Goal: Task Accomplishment & Management: Complete application form

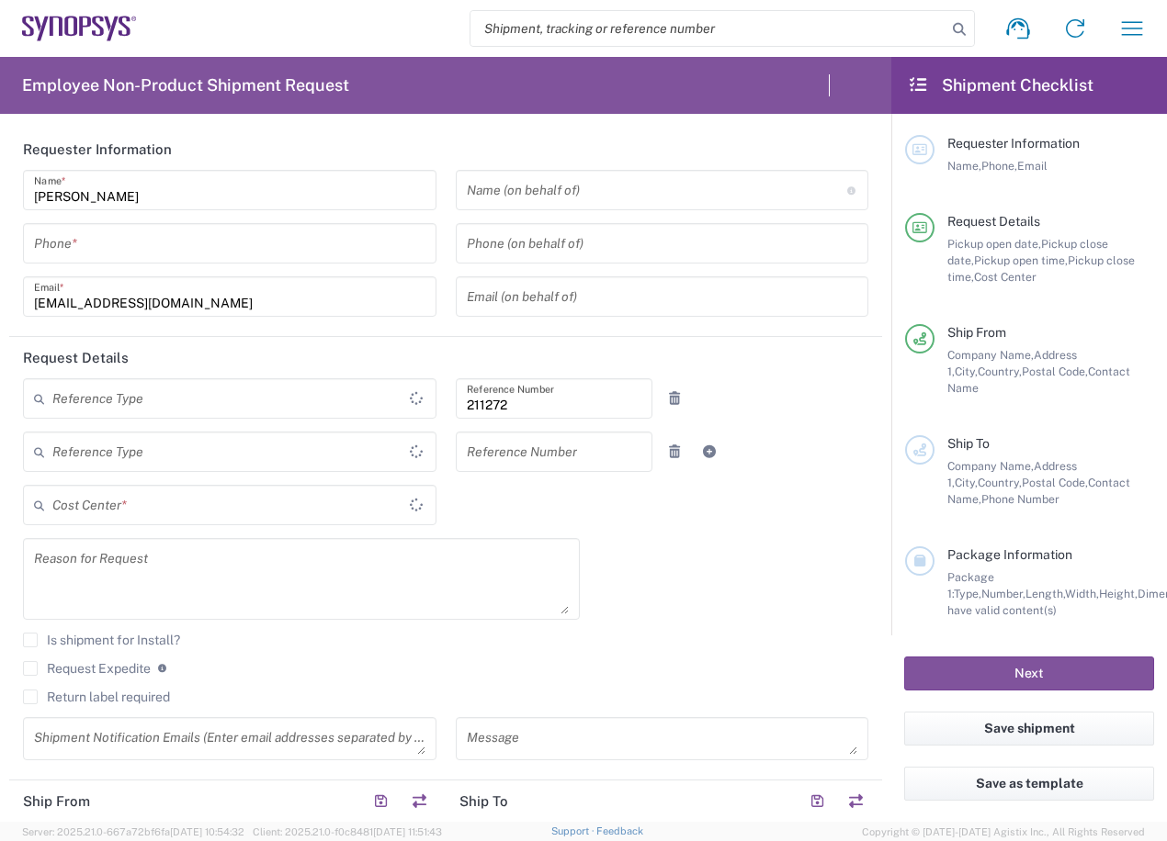
type input "[GEOGRAPHIC_DATA]"
type input "KR02, SDG, OS, Eng 211272"
type input "Delivered at Place"
type input "Department"
type input "Gyeonggi-do"
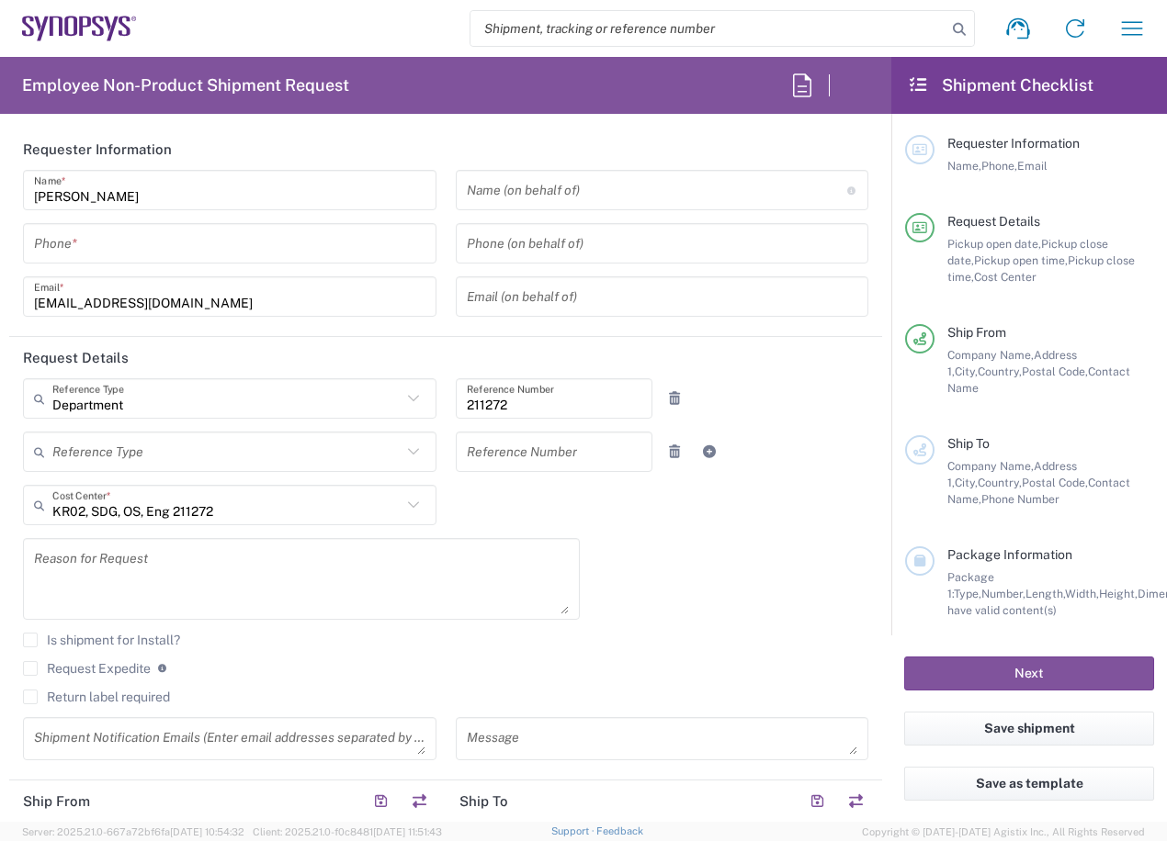
type input "[GEOGRAPHIC_DATA]"
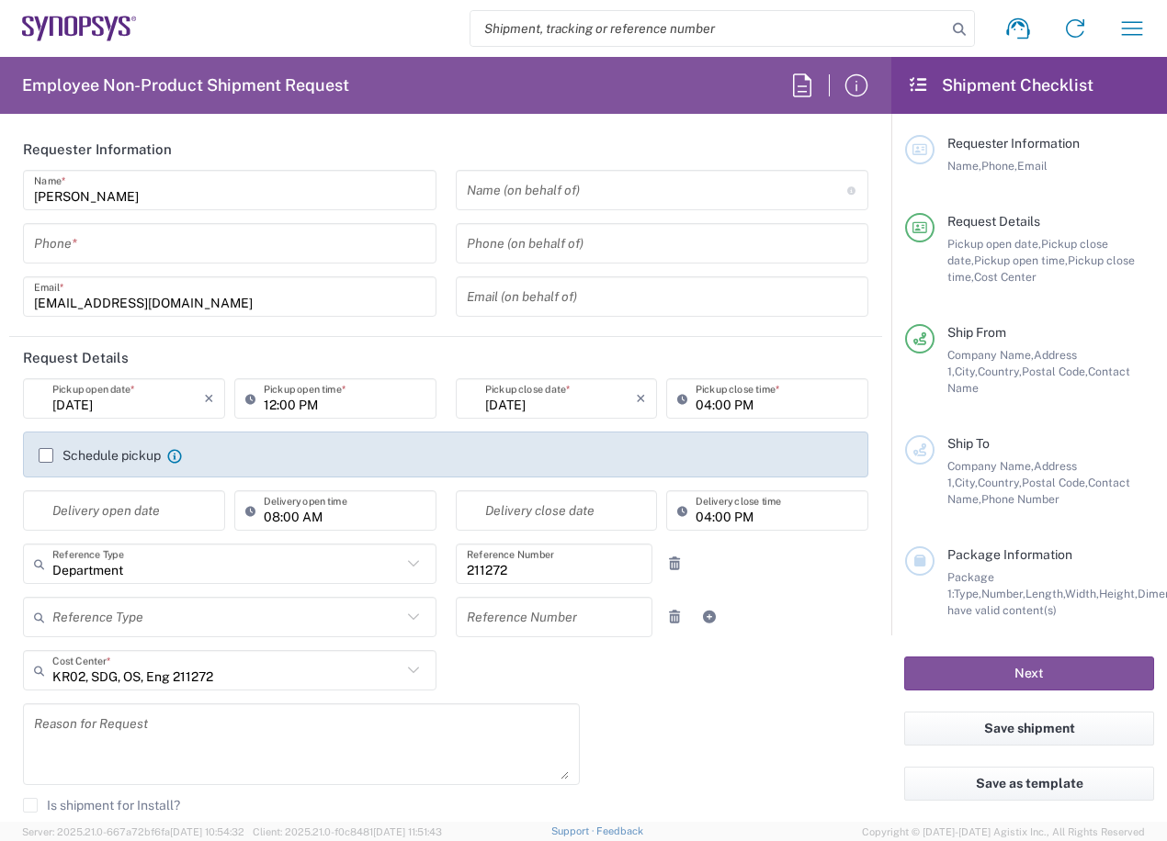
type input "Seoul KR02"
click at [311, 247] on input "tel" at bounding box center [229, 244] width 391 height 32
type input "[PHONE_NUMBER]"
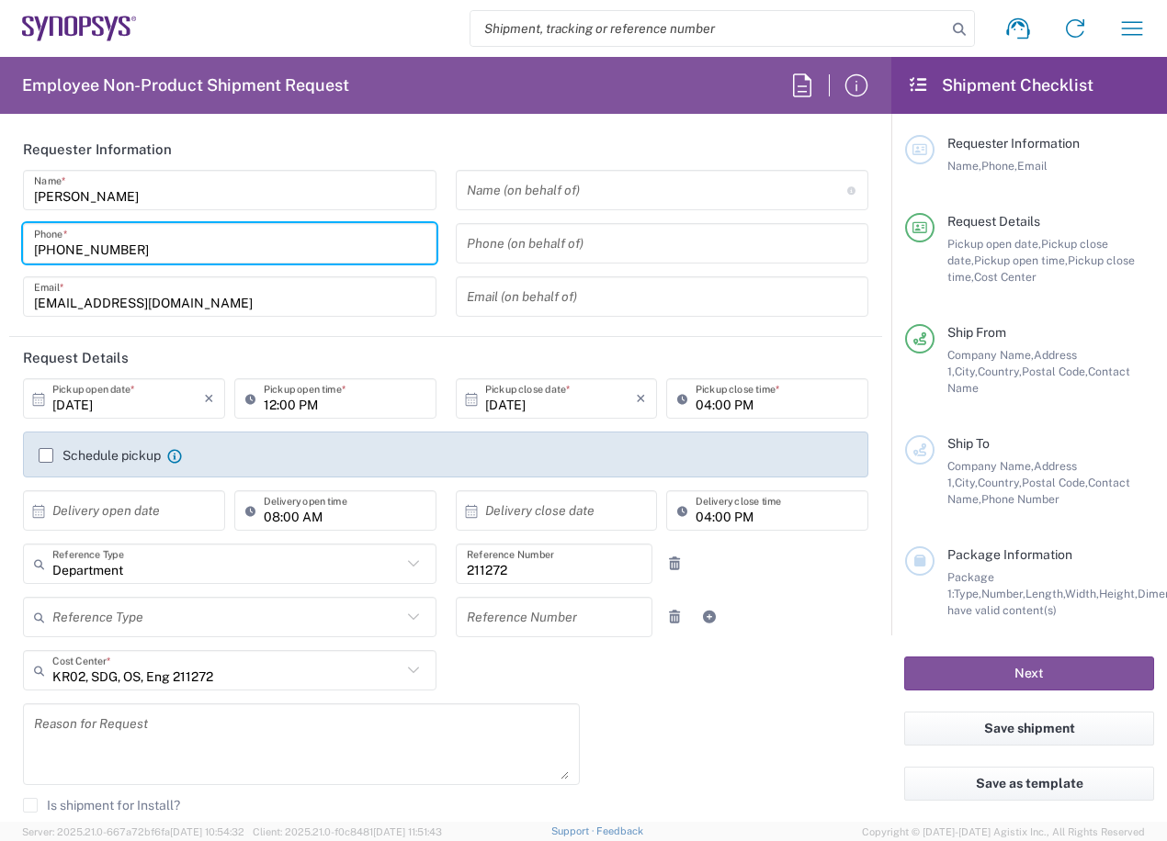
type input "[PHONE_NUMBER]"
type input "Synopsys [GEOGRAPHIC_DATA]"
type input "Rm3108 [STREET_ADDRESS]"
type input "[GEOGRAPHIC_DATA]"
type input "110"
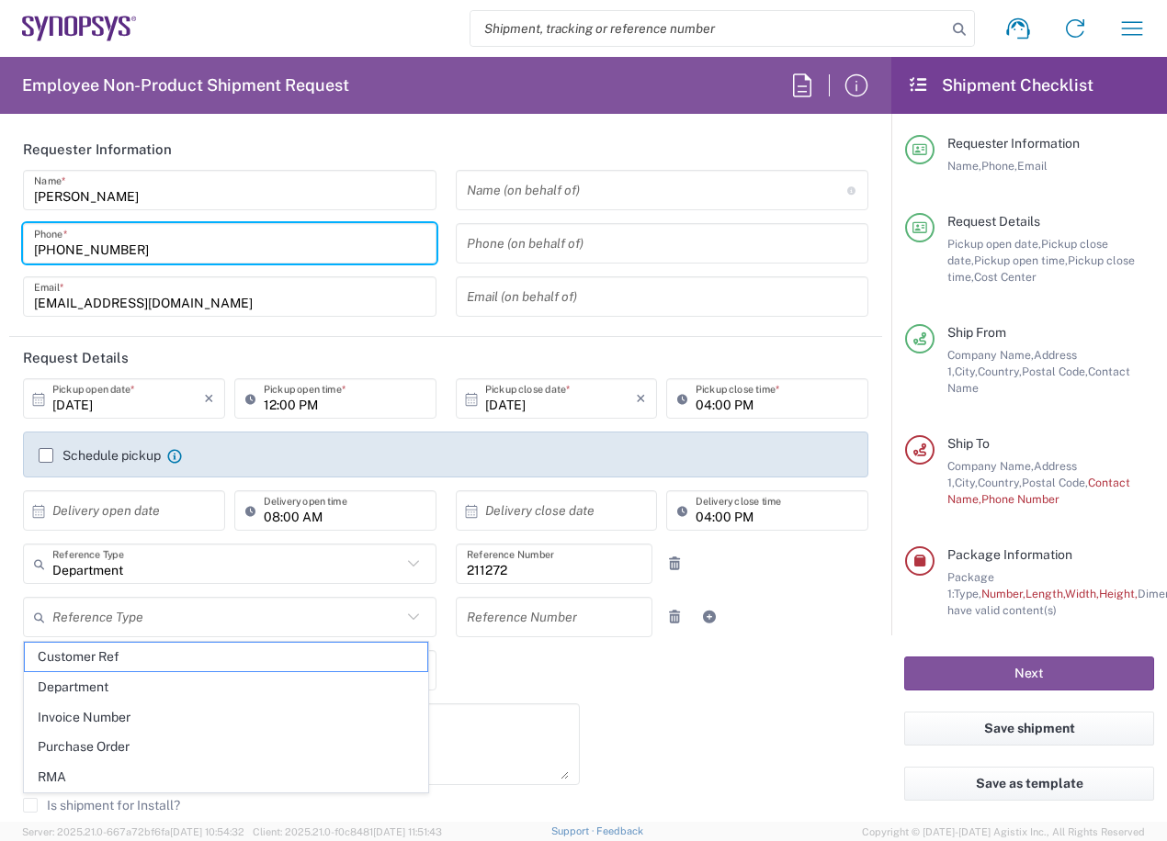
click at [260, 213] on div "[PERSON_NAME] Name * [PHONE_NUMBER] Phone * [EMAIL_ADDRESS][DOMAIN_NAME] Email *" at bounding box center [230, 250] width 433 height 160
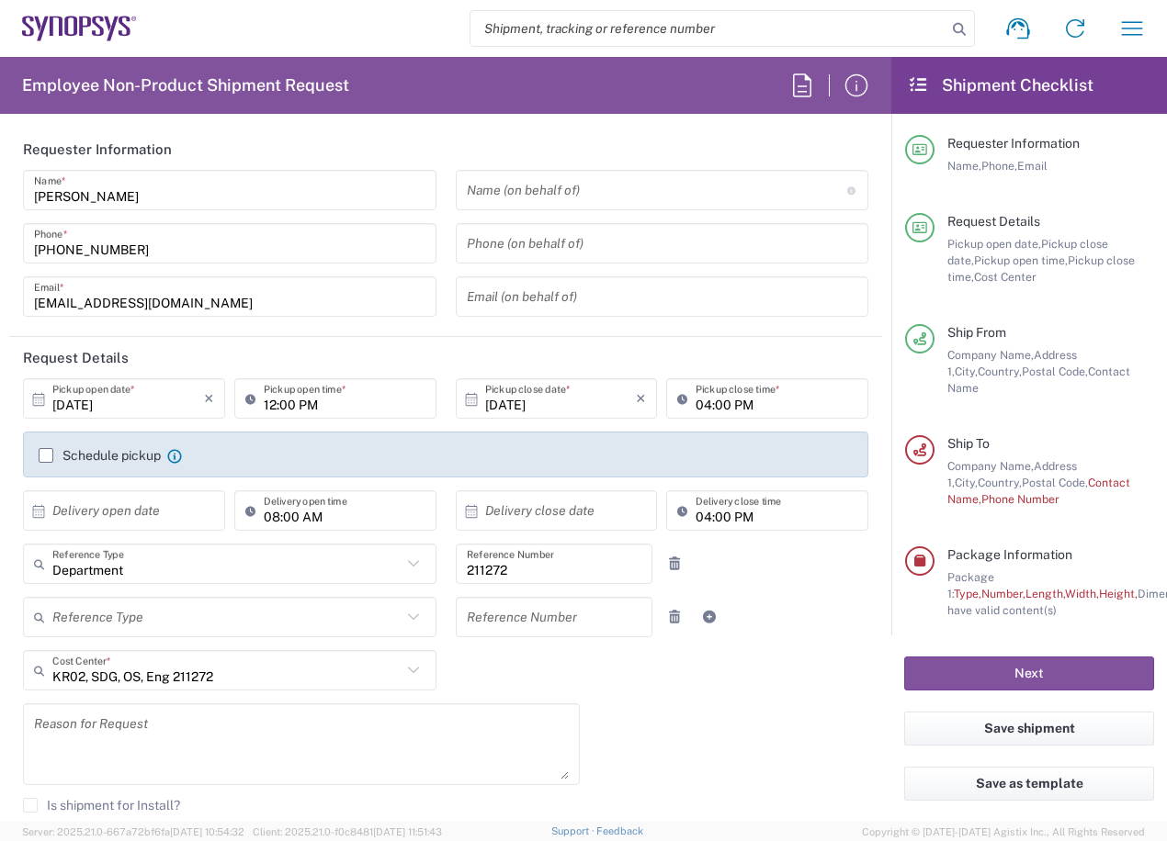
click at [126, 456] on label "Schedule pickup" at bounding box center [100, 455] width 122 height 15
click at [46, 456] on input "Schedule pickup" at bounding box center [46, 456] width 0 height 0
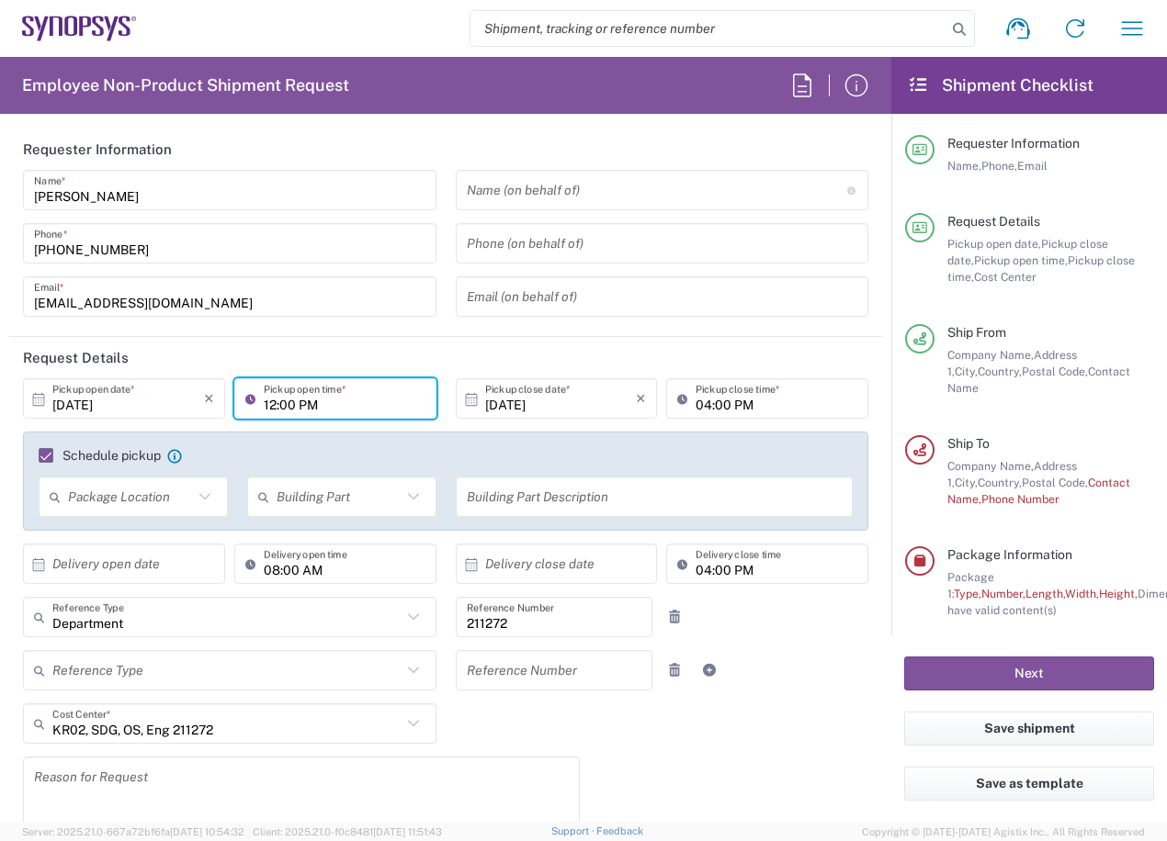
click at [330, 406] on input "12:00 PM" at bounding box center [345, 399] width 162 height 32
type input "03:00 PM"
click at [399, 368] on header "Request Details" at bounding box center [445, 357] width 873 height 41
click at [738, 361] on header "Request Details" at bounding box center [445, 357] width 873 height 41
click at [388, 331] on agx-form-section "Requester Information [PERSON_NAME] Name * [PHONE_NUMBER] Phone * [EMAIL_ADDRES…" at bounding box center [445, 233] width 873 height 209
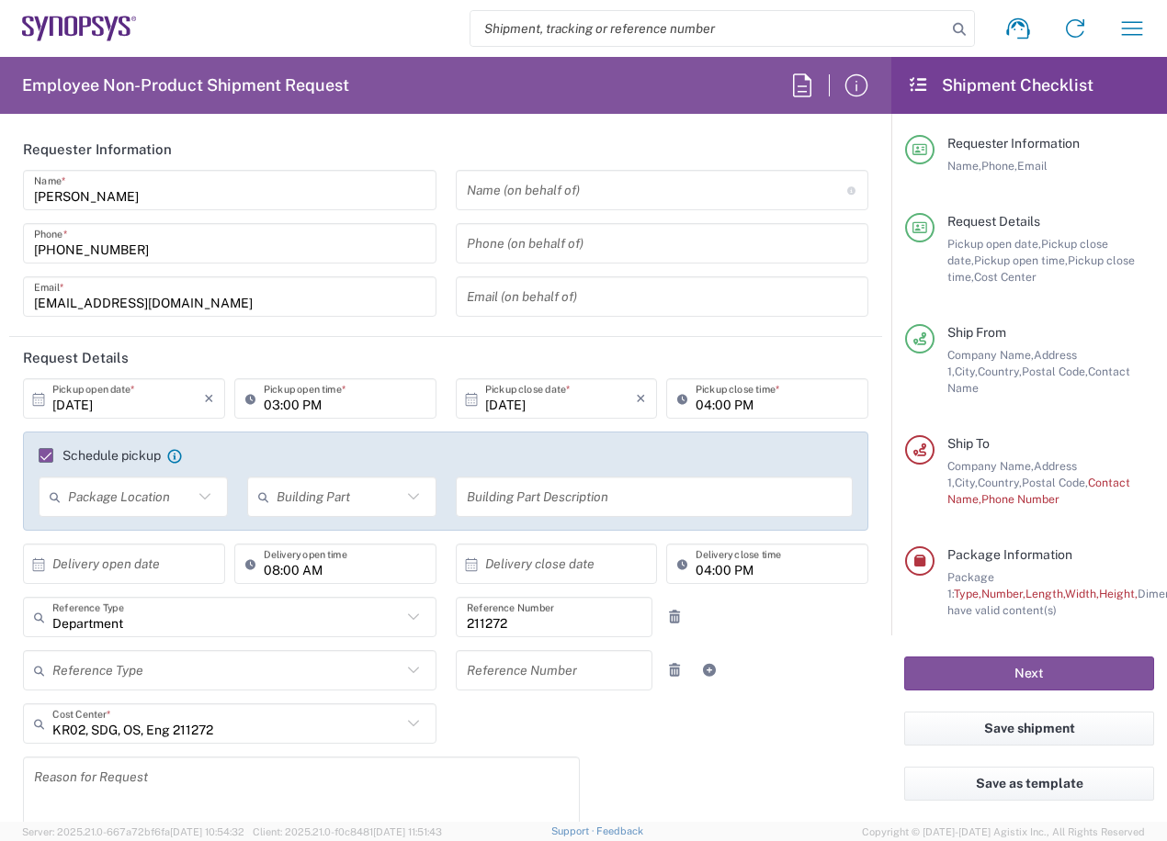
click at [284, 333] on agx-form-section "Requester Information [PERSON_NAME] Name * [PHONE_NUMBER] Phone * [EMAIL_ADDRES…" at bounding box center [445, 233] width 873 height 209
click at [503, 186] on input "text" at bounding box center [657, 191] width 380 height 32
click at [389, 342] on header "Request Details" at bounding box center [445, 357] width 873 height 41
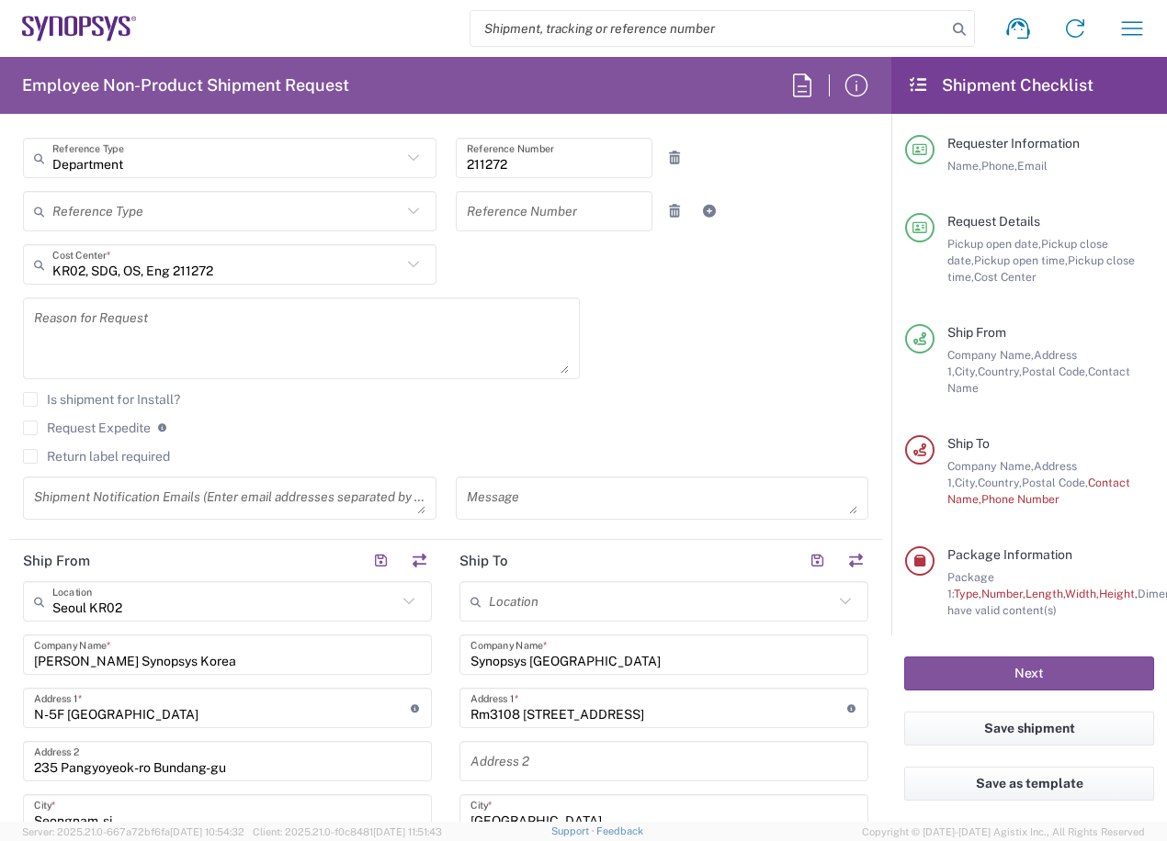
scroll to position [551, 0]
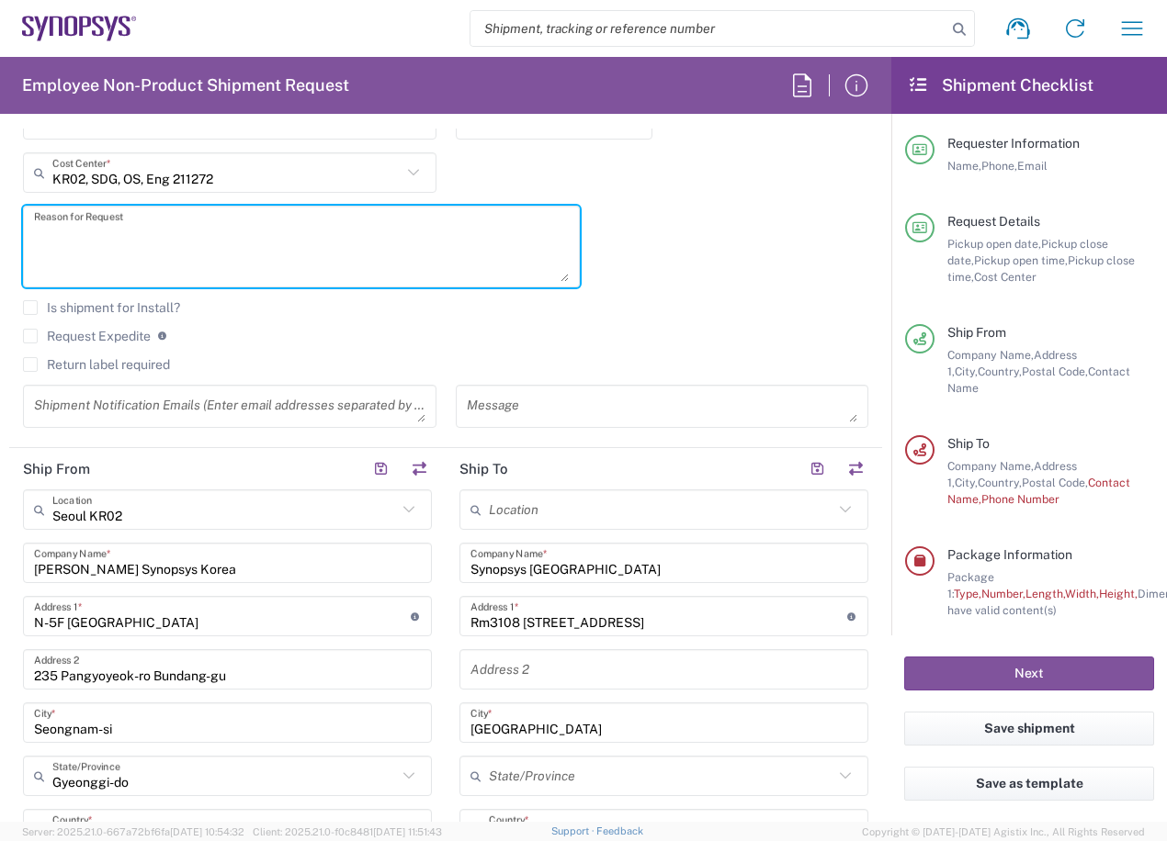
click at [236, 265] on textarea at bounding box center [301, 246] width 535 height 71
paste textarea ""PLS-70034048-011 ""
click at [213, 230] on textarea ""PLS-70034048-011 "" at bounding box center [301, 246] width 535 height 71
click at [39, 231] on textarea ""PLS-70034048-011" at bounding box center [301, 246] width 535 height 71
type textarea "PLS-70034048-011"
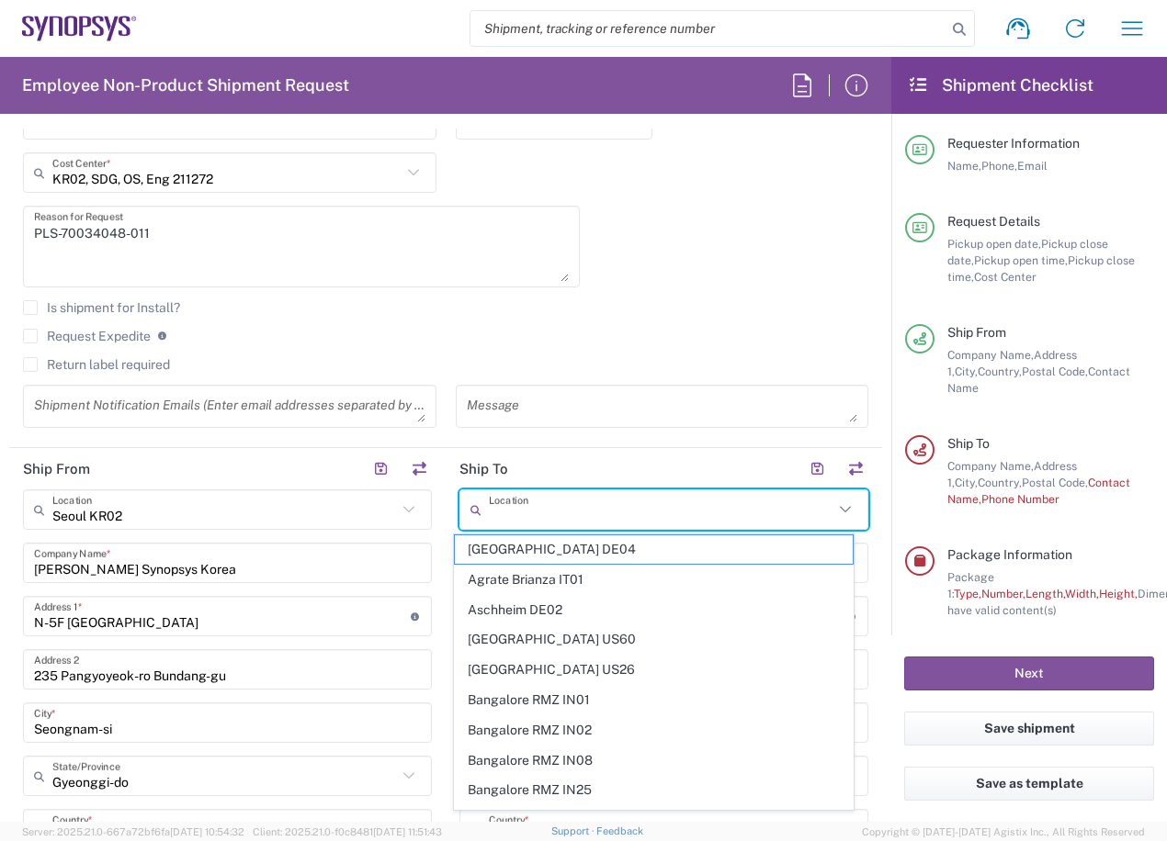
click at [532, 510] on input "text" at bounding box center [661, 510] width 344 height 32
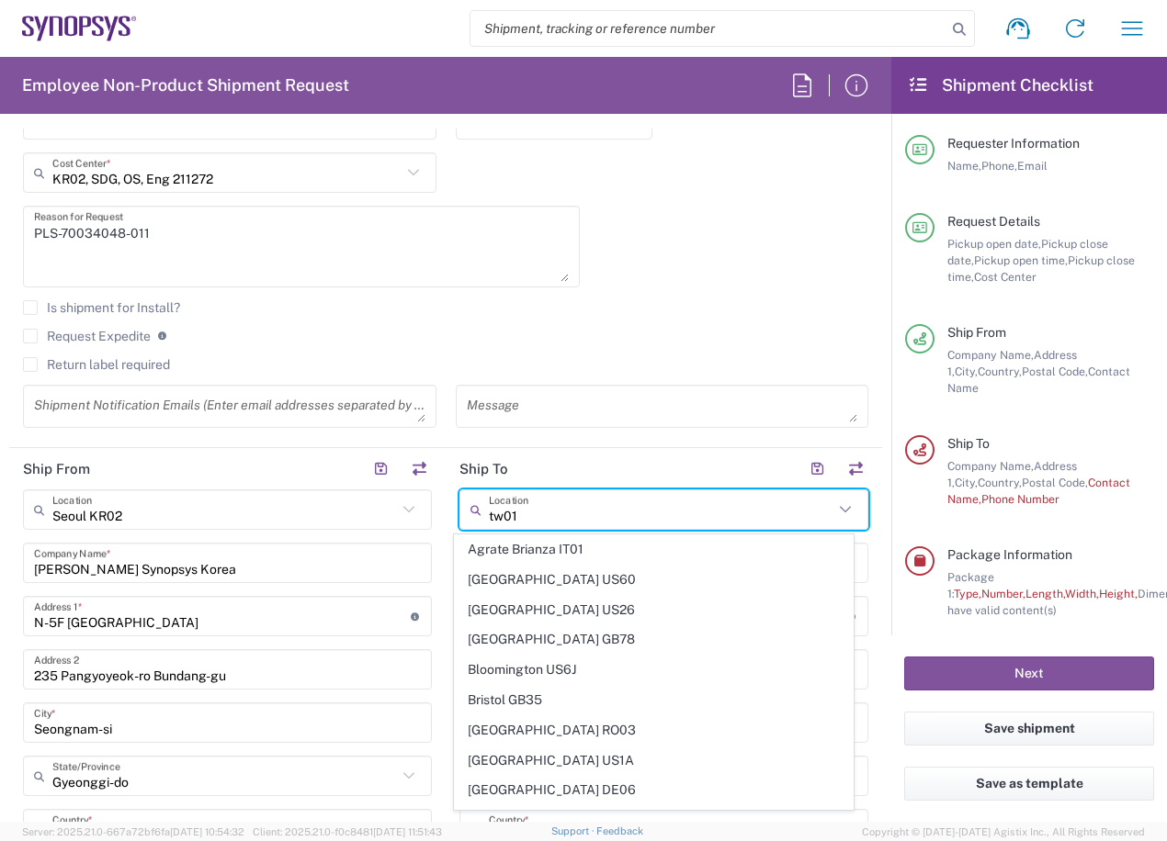
type input "Agrate Brianza IT01"
type input "Synopsys SRL"
type input "[STREET_ADDRESS]"
type input "Palazzo Sirio Ing 3"
type input "Agrate Brianza"
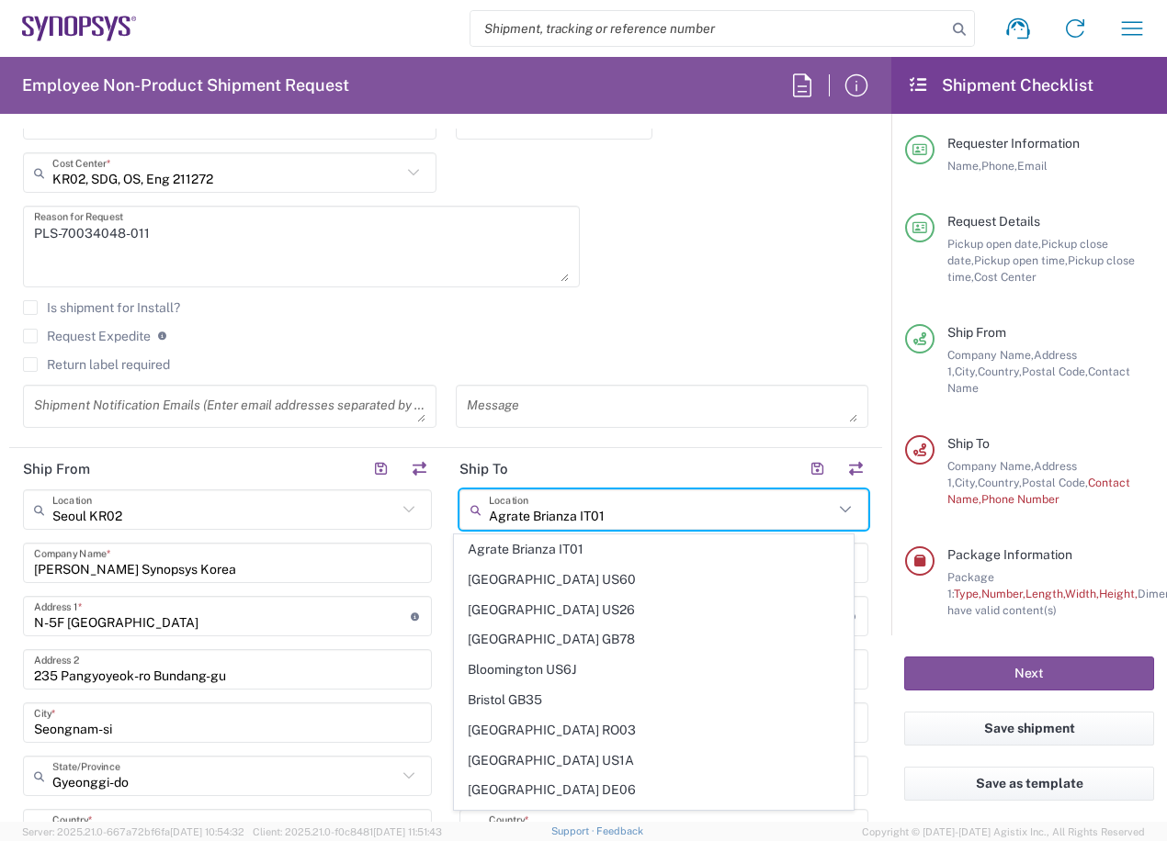
type input "[GEOGRAPHIC_DATA]"
type input "20864"
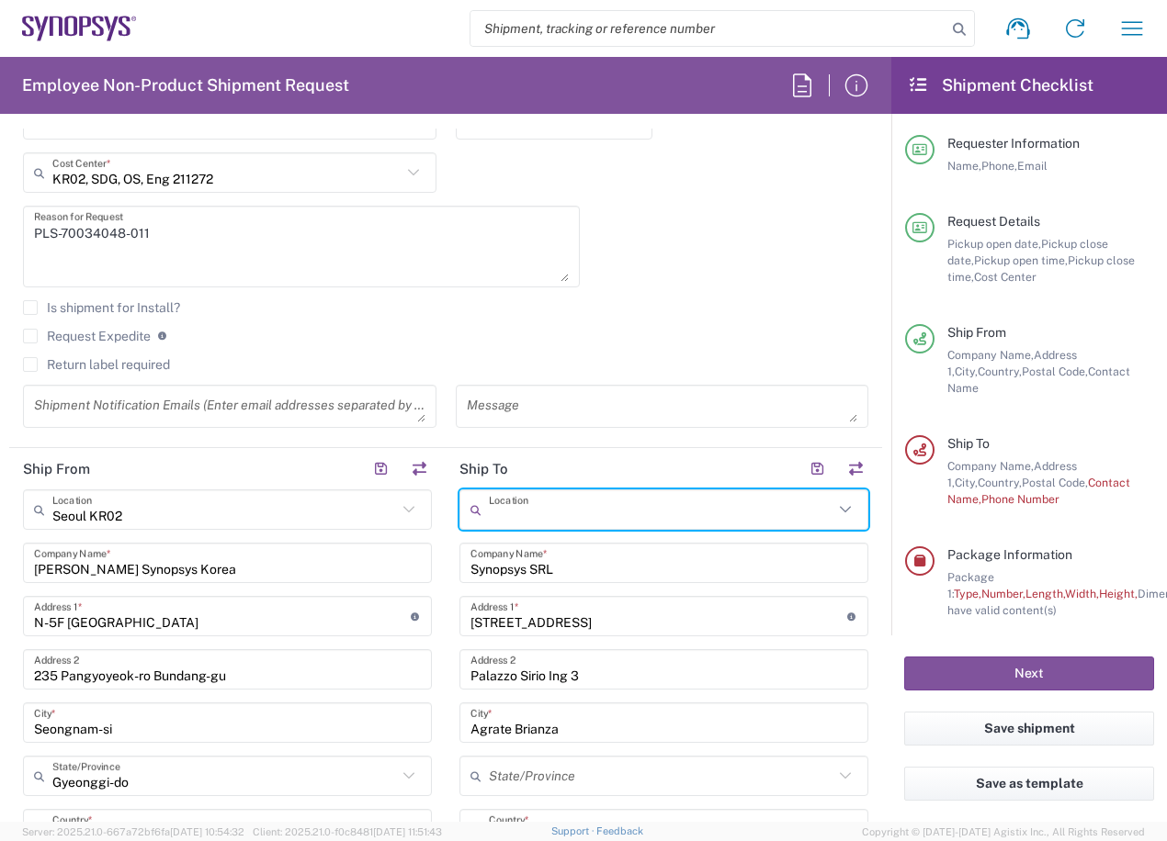
click at [532, 510] on input "text" at bounding box center [661, 510] width 344 height 32
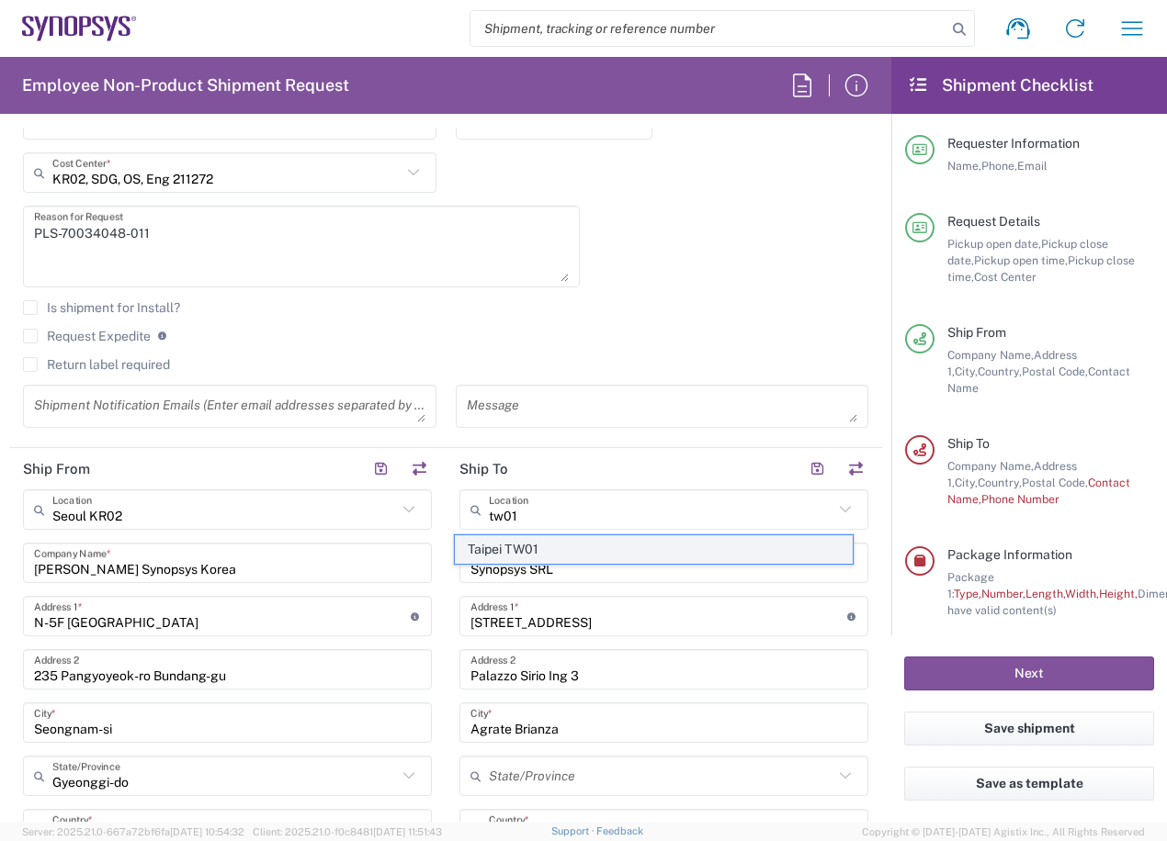
click at [535, 540] on span "Taipei TW01" at bounding box center [654, 549] width 399 height 28
type input "Taipei TW01"
type input "Synopsys [GEOGRAPHIC_DATA]"
type input "Rm3108 [STREET_ADDRESS]"
type input "[GEOGRAPHIC_DATA]"
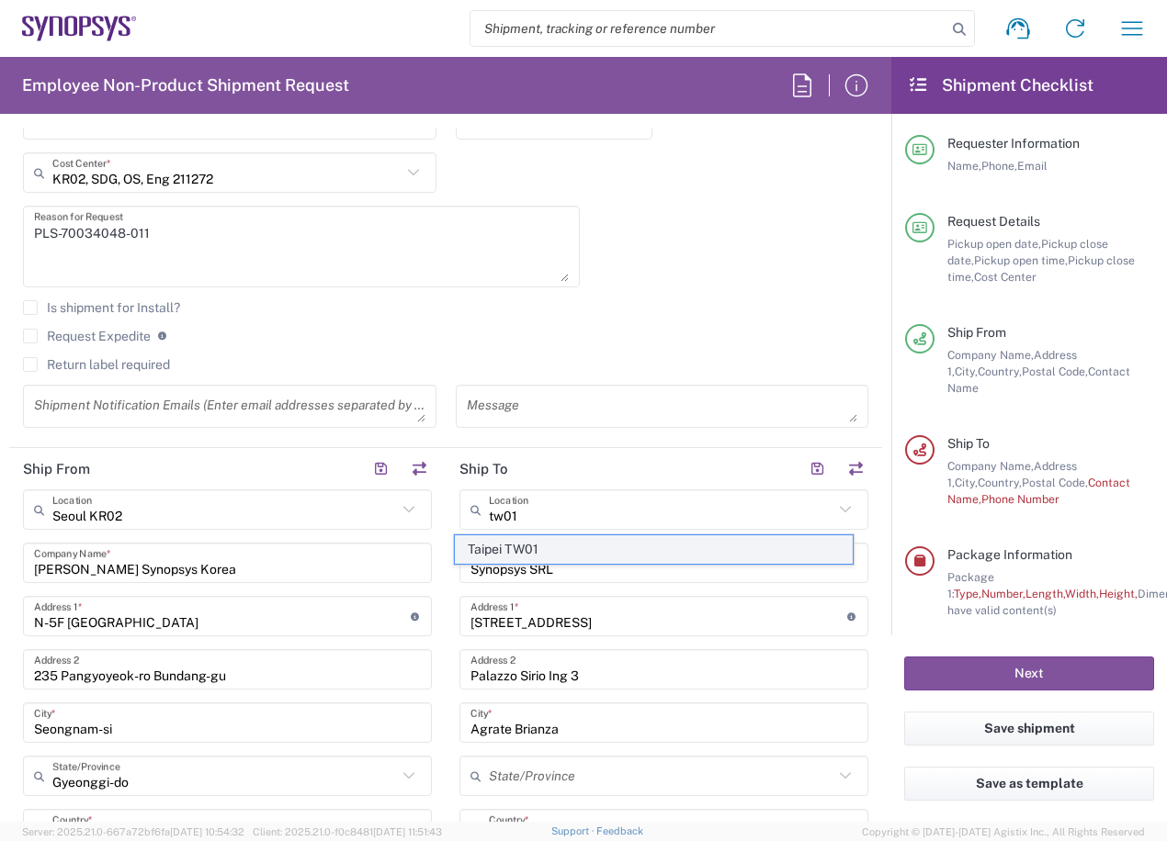
type input "[GEOGRAPHIC_DATA]"
type input "110"
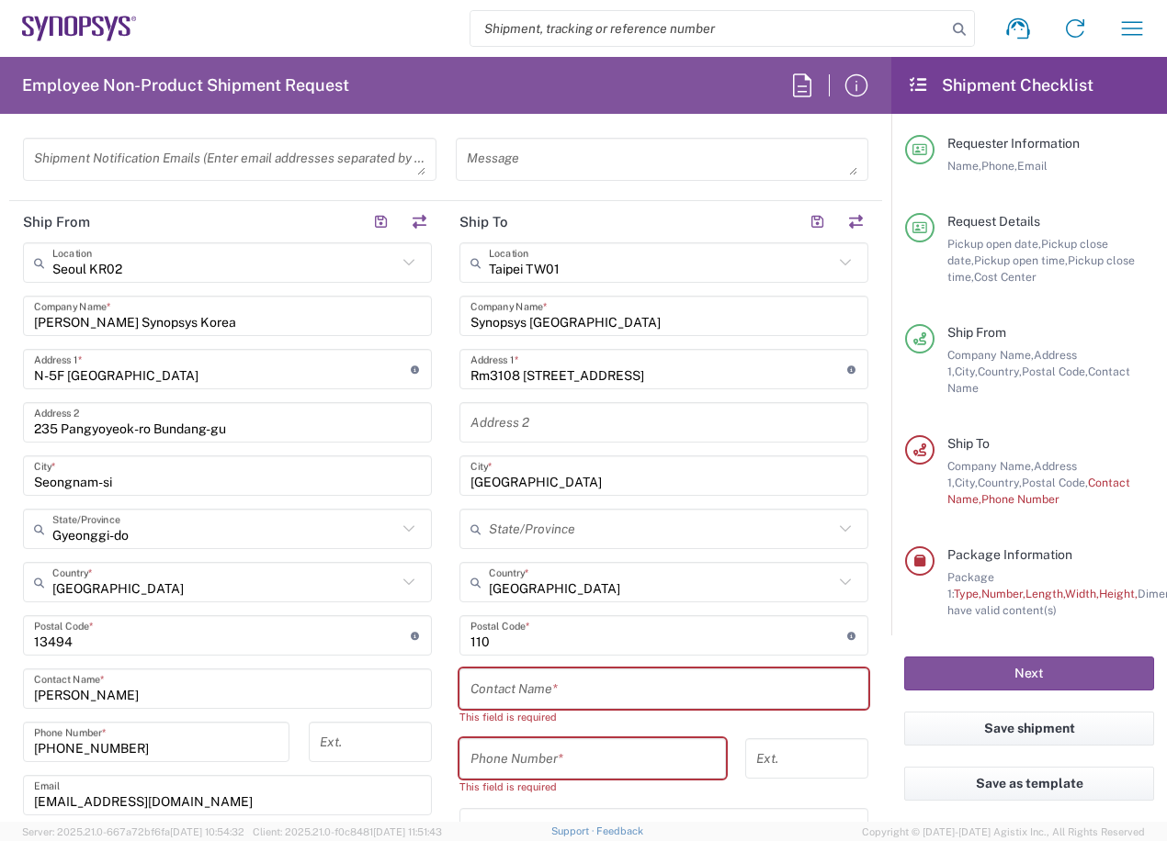
scroll to position [827, 0]
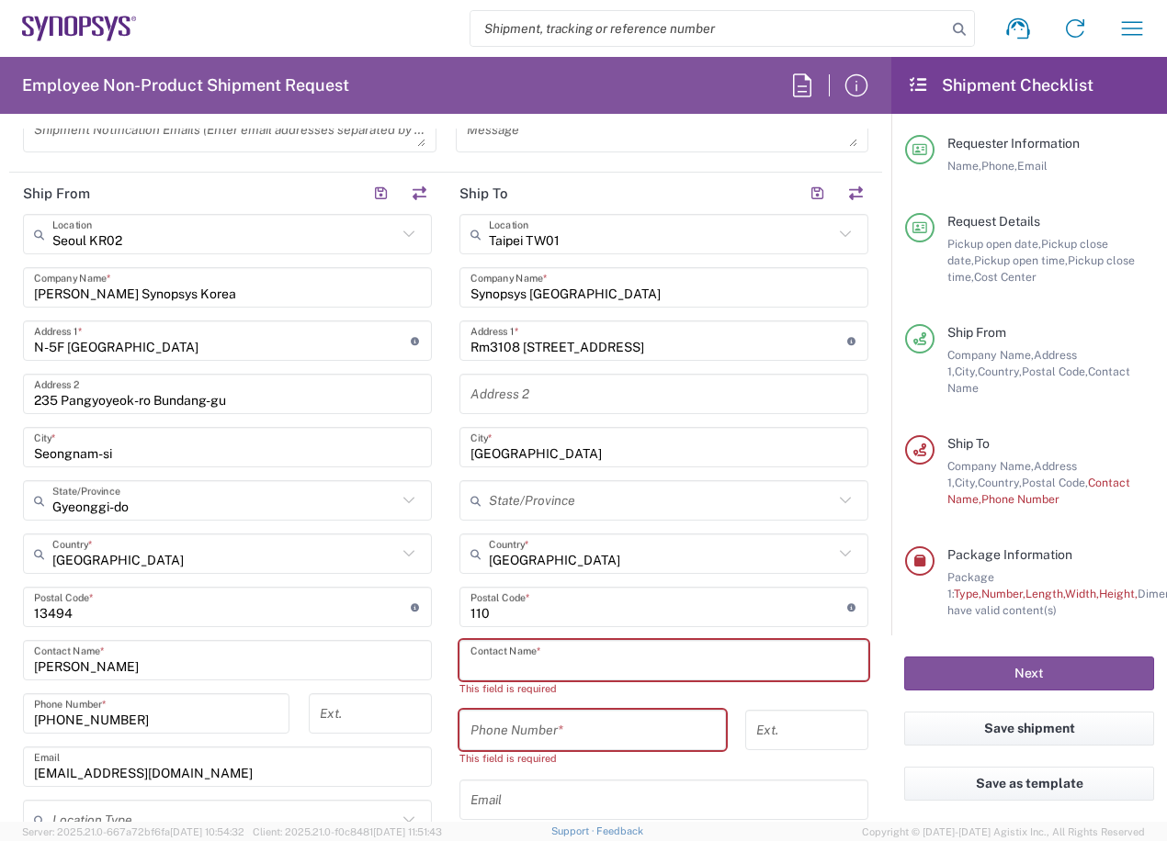
click at [528, 659] on input "text" at bounding box center [663, 661] width 387 height 32
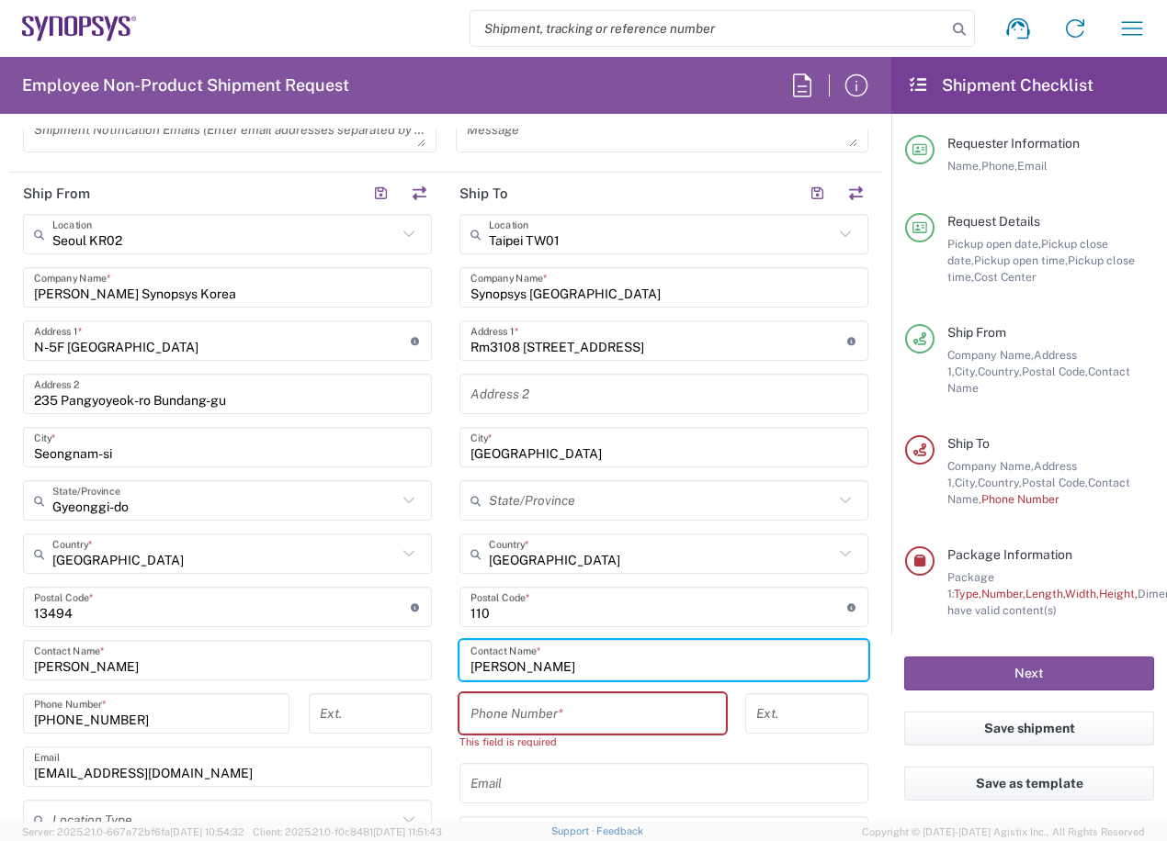
type input "[PERSON_NAME]"
click at [513, 713] on input "tel" at bounding box center [592, 714] width 244 height 32
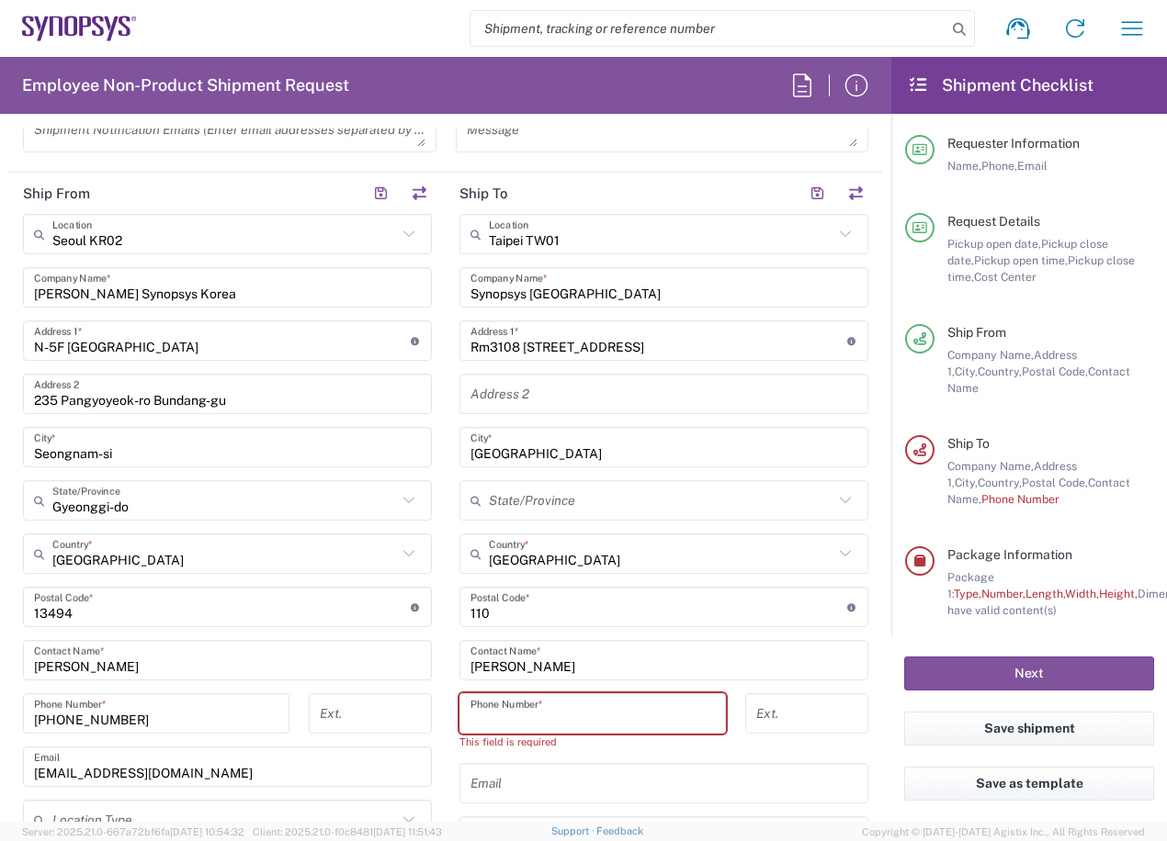
type input "886237255841"
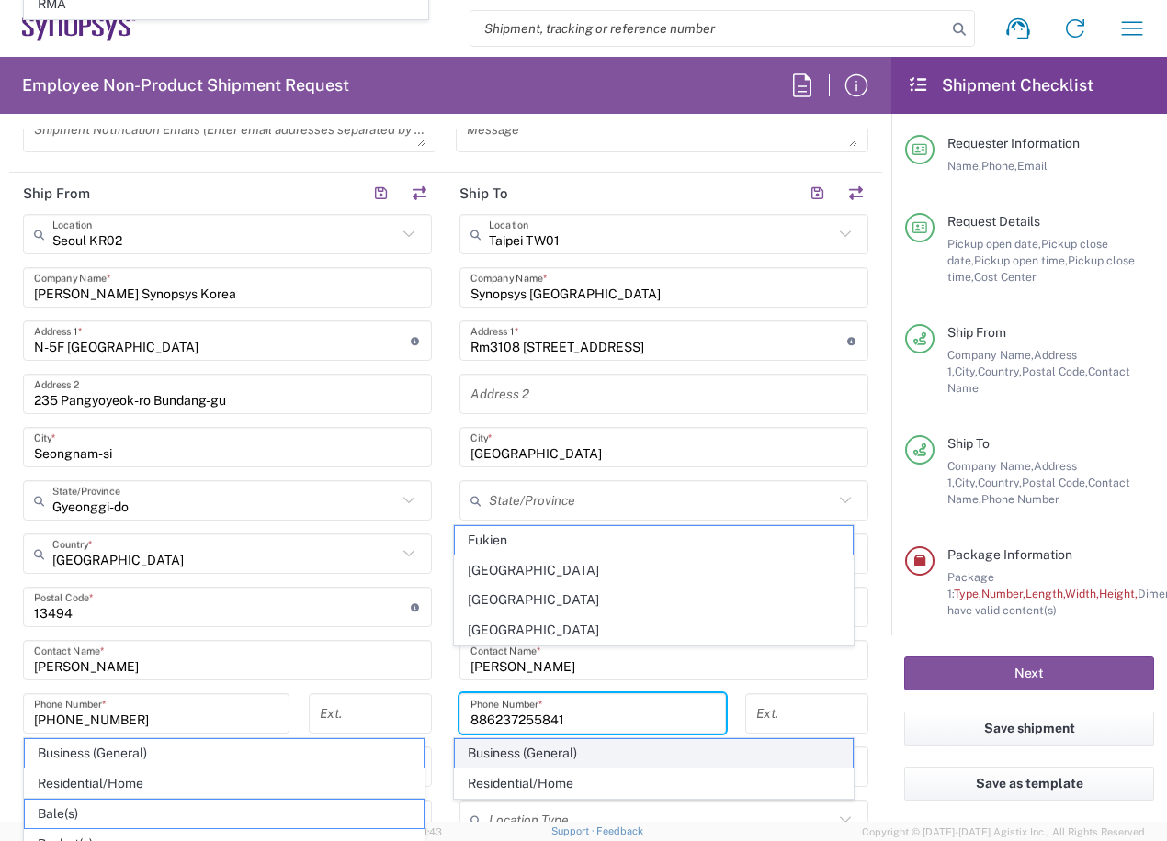
scroll to position [1013, 0]
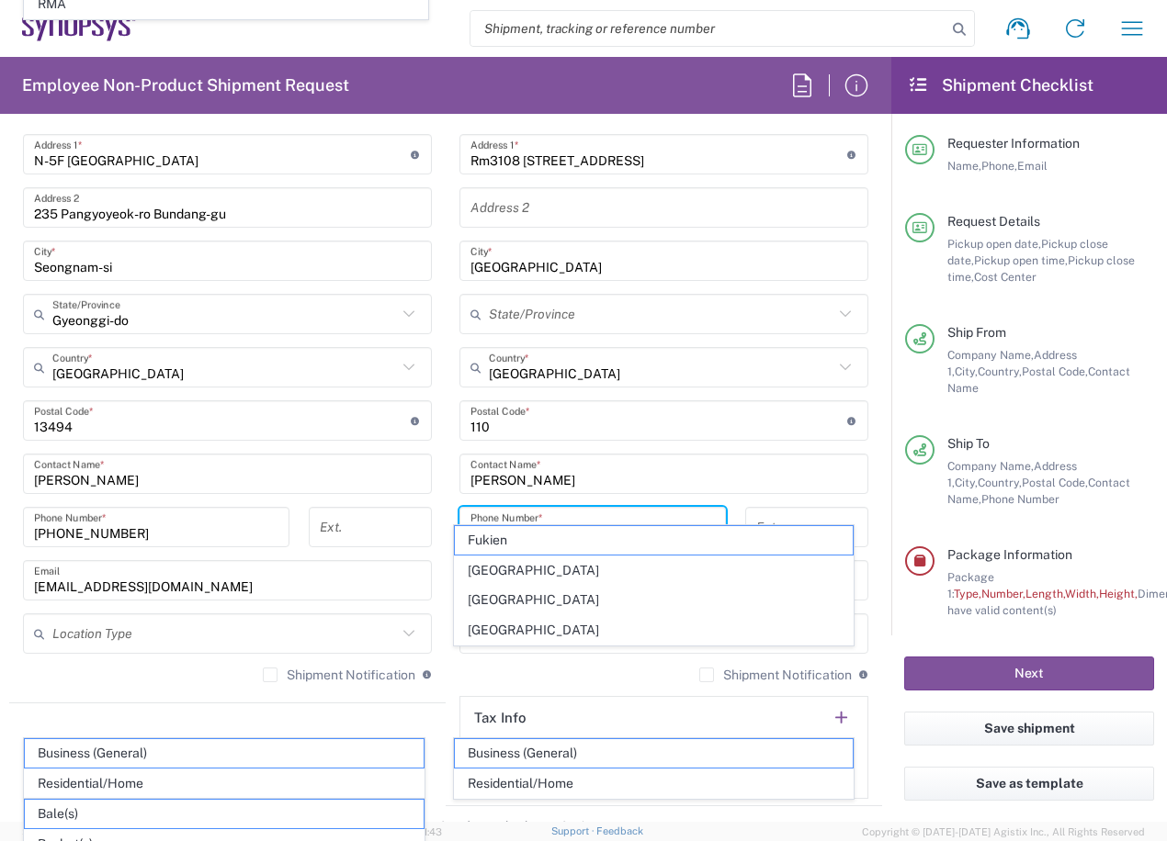
drag, startPoint x: 470, startPoint y: 681, endPoint x: 480, endPoint y: 680, distance: 10.1
click at [470, 680] on div "Shipment Notification If checked, a shipment notification email will be sent to…" at bounding box center [663, 681] width 409 height 29
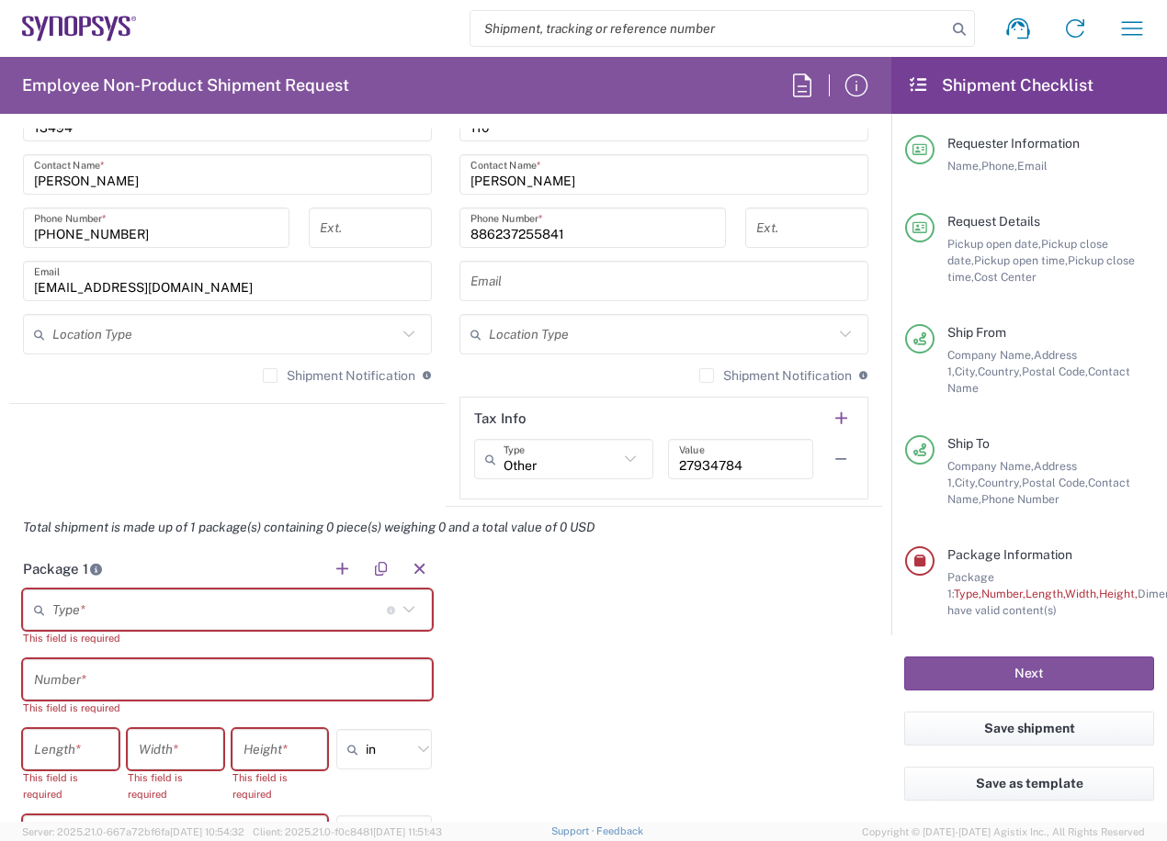
scroll to position [1381, 0]
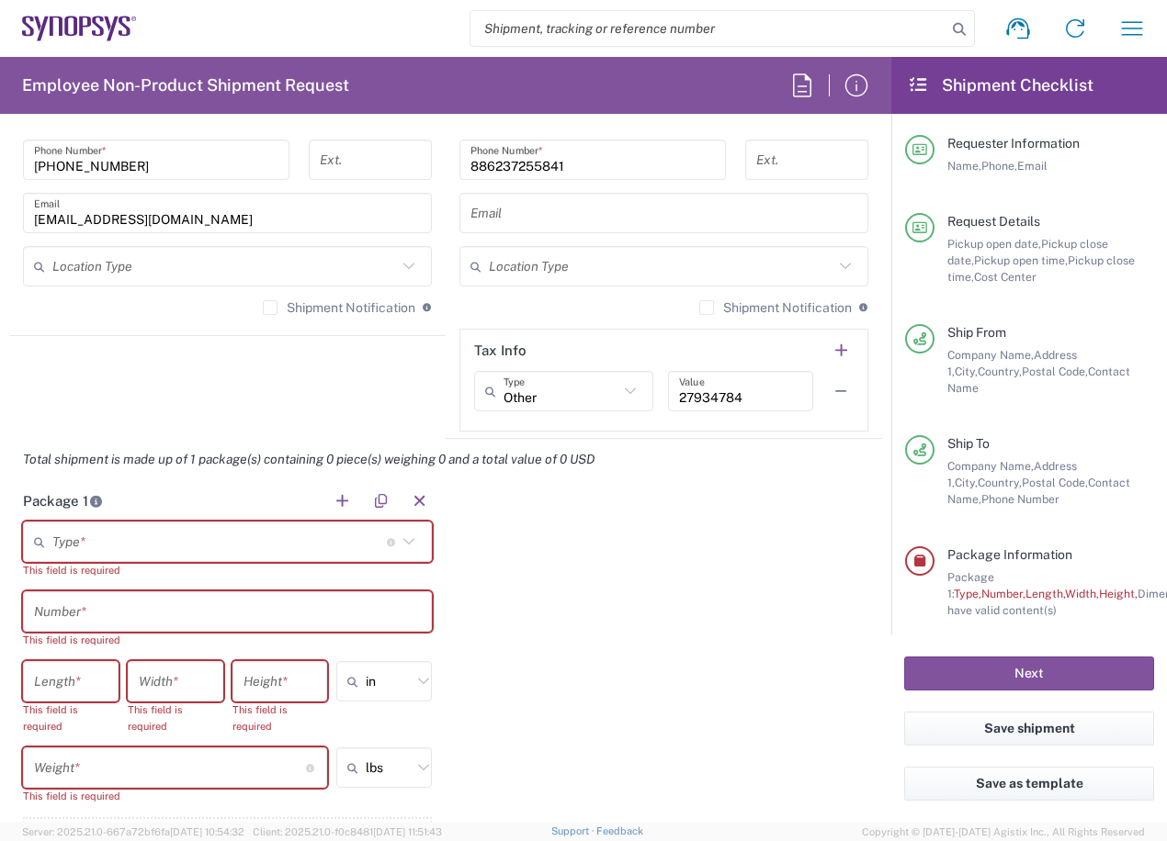
click at [189, 543] on input "text" at bounding box center [219, 542] width 334 height 32
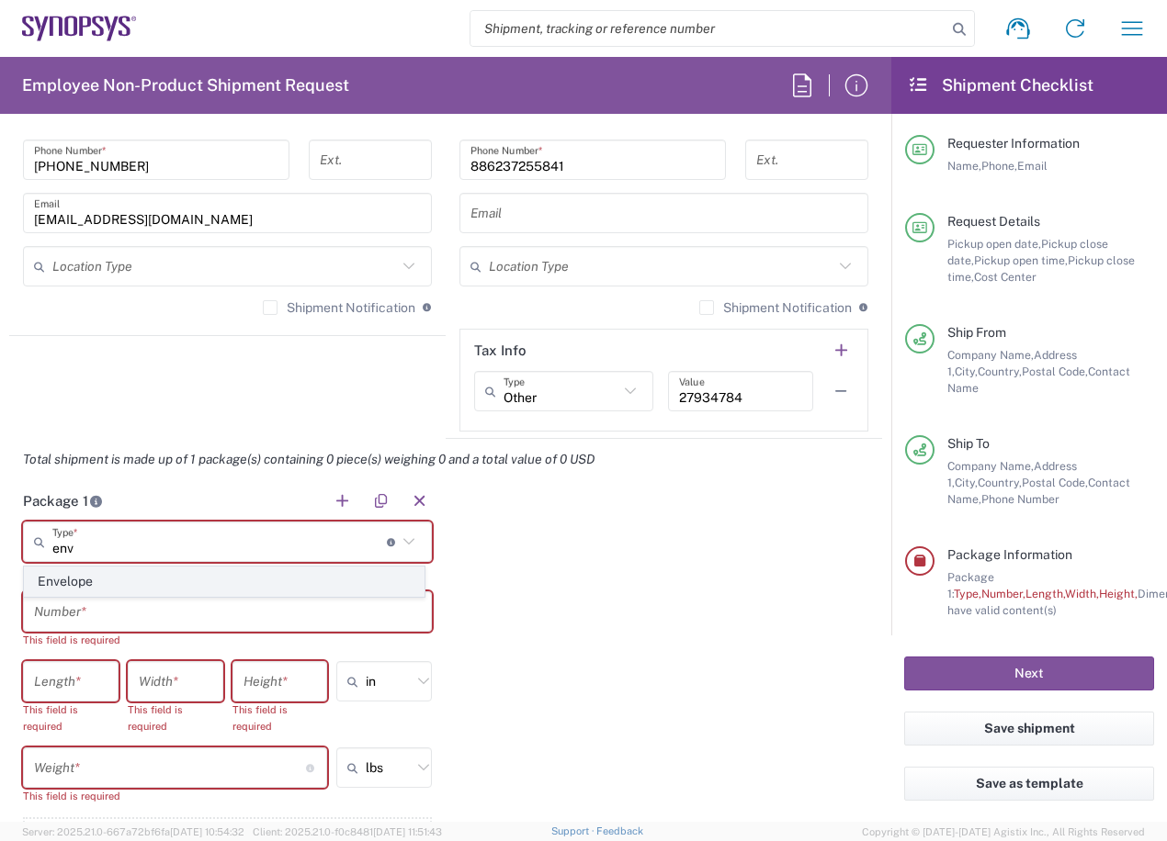
click at [188, 580] on span "Envelope" at bounding box center [224, 582] width 399 height 28
type input "Envelope"
type input "1"
type input "9.5"
type input "12.5"
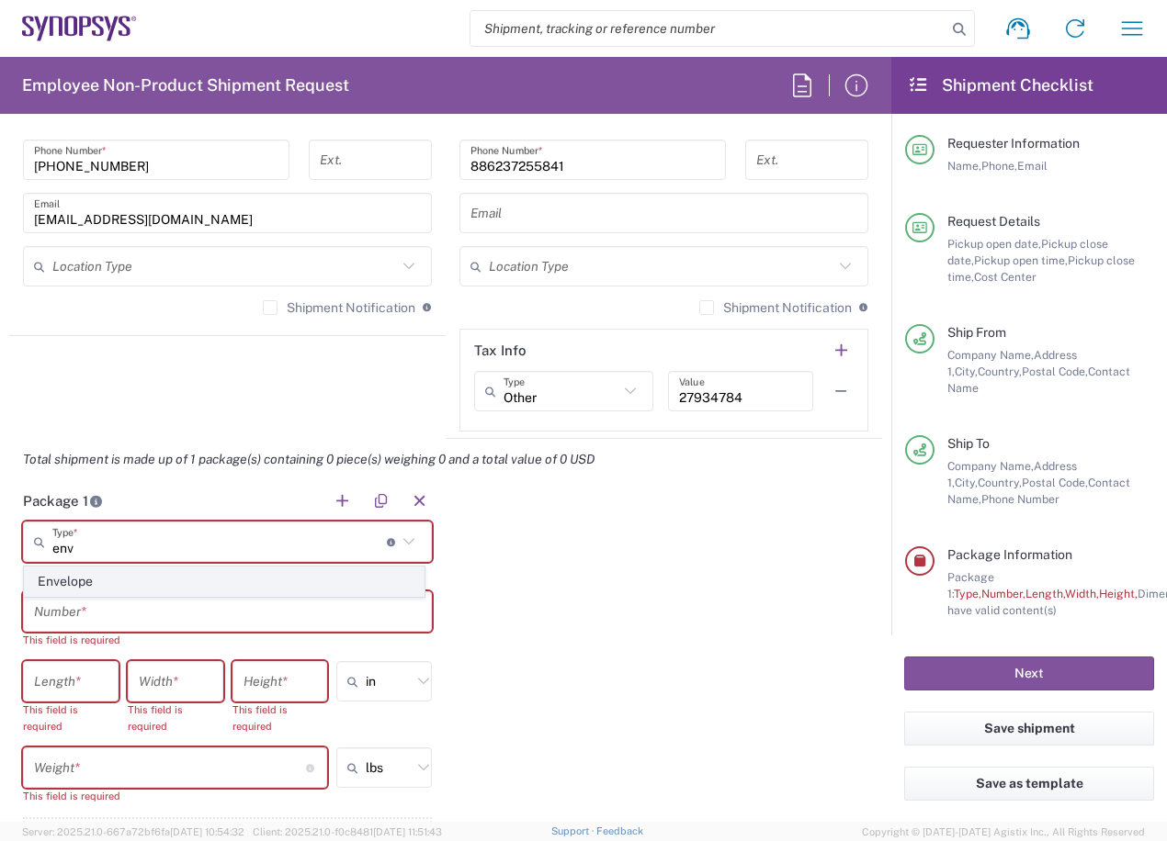
type input "0.25"
type input "1"
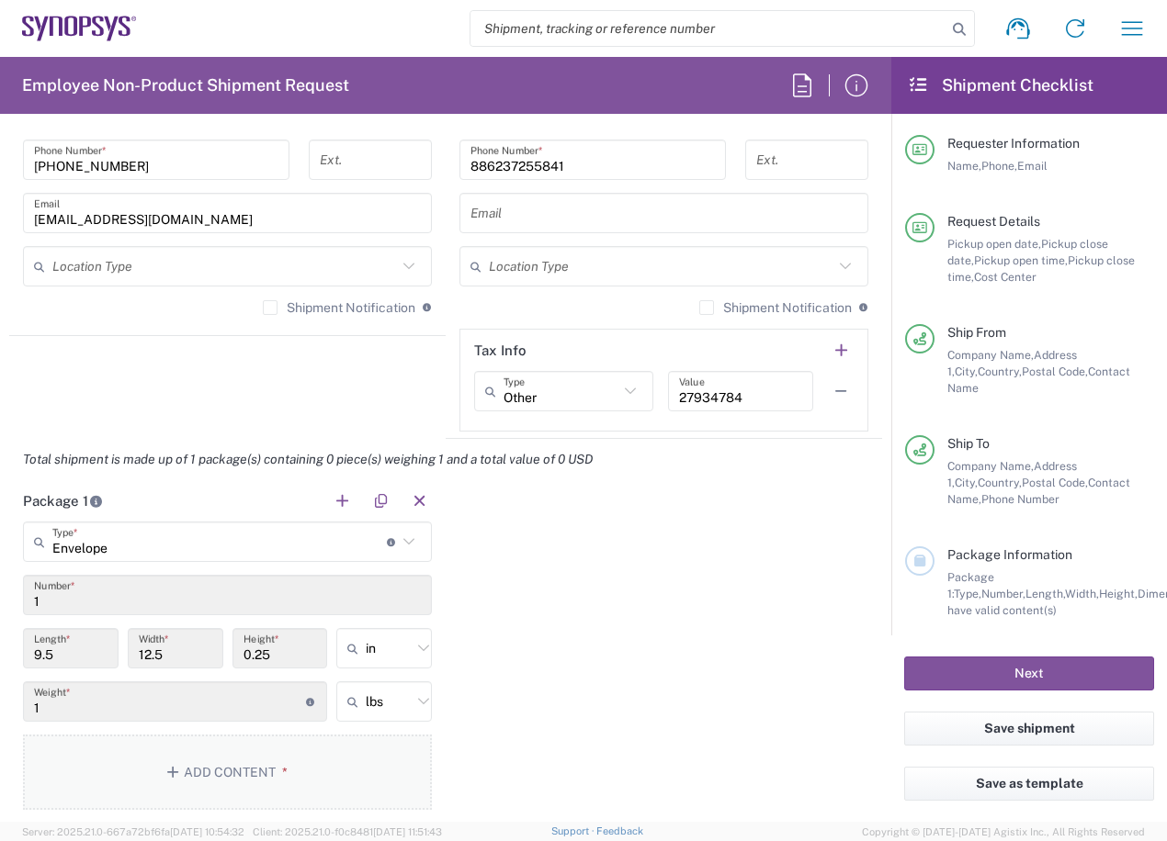
click at [317, 757] on button "Add Content *" at bounding box center [227, 772] width 409 height 75
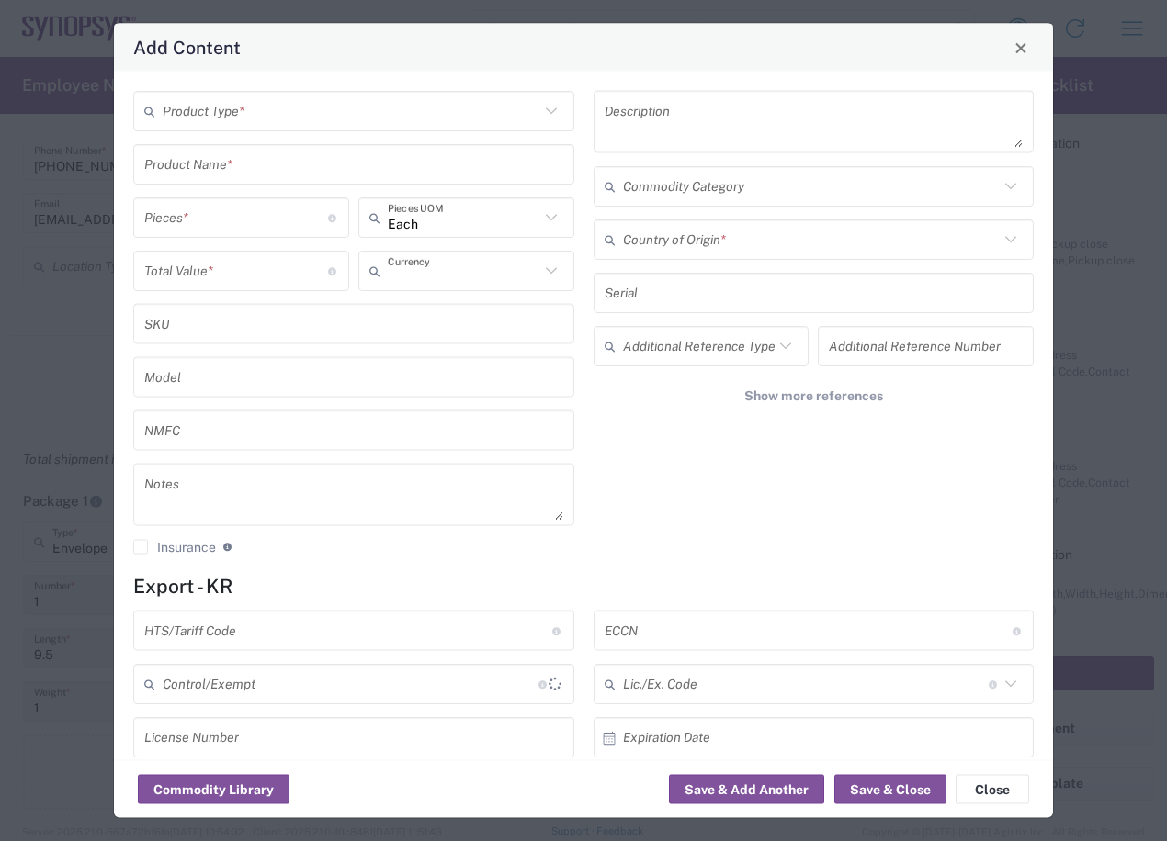
type input "US Dollar"
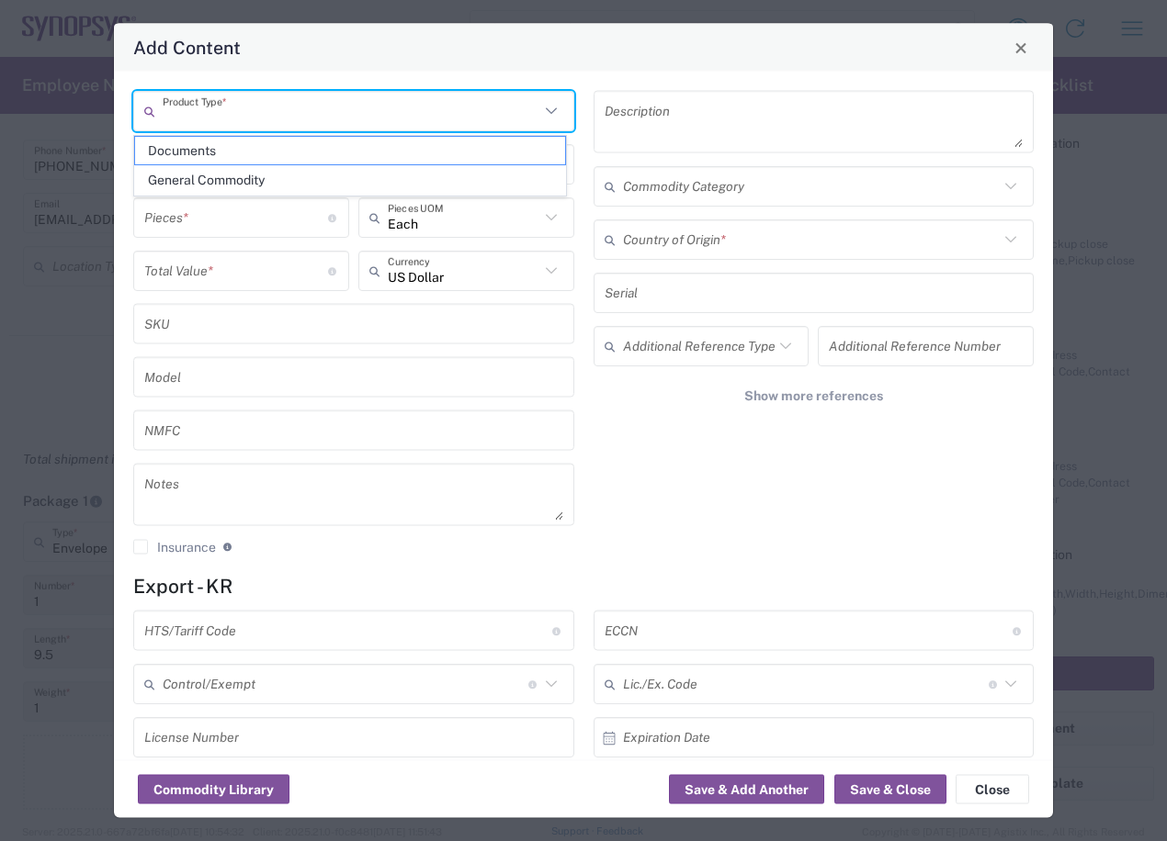
click at [339, 107] on input "text" at bounding box center [351, 111] width 377 height 32
click at [301, 151] on span "Documents" at bounding box center [350, 151] width 430 height 28
type input "Documents"
type input "1"
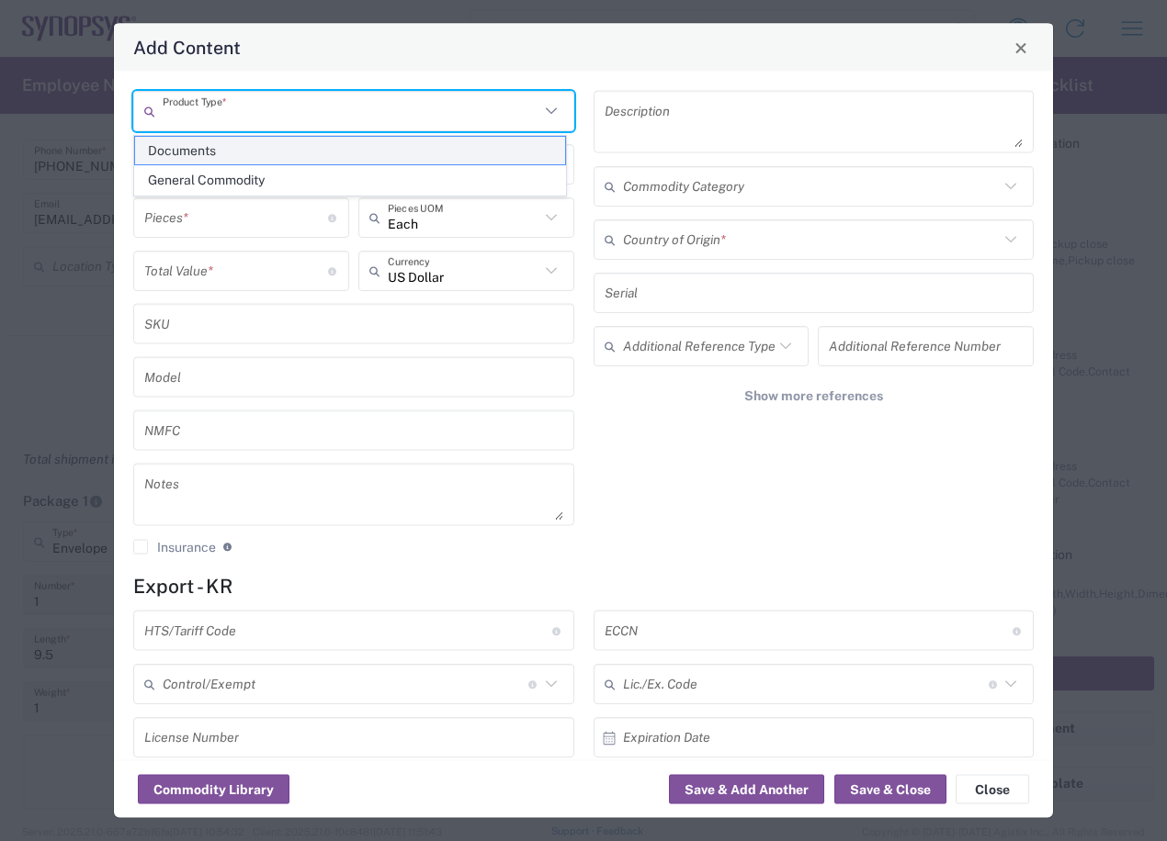
type input "1"
type textarea "Documents"
type input "[GEOGRAPHIC_DATA]"
type input "0000.00.0000"
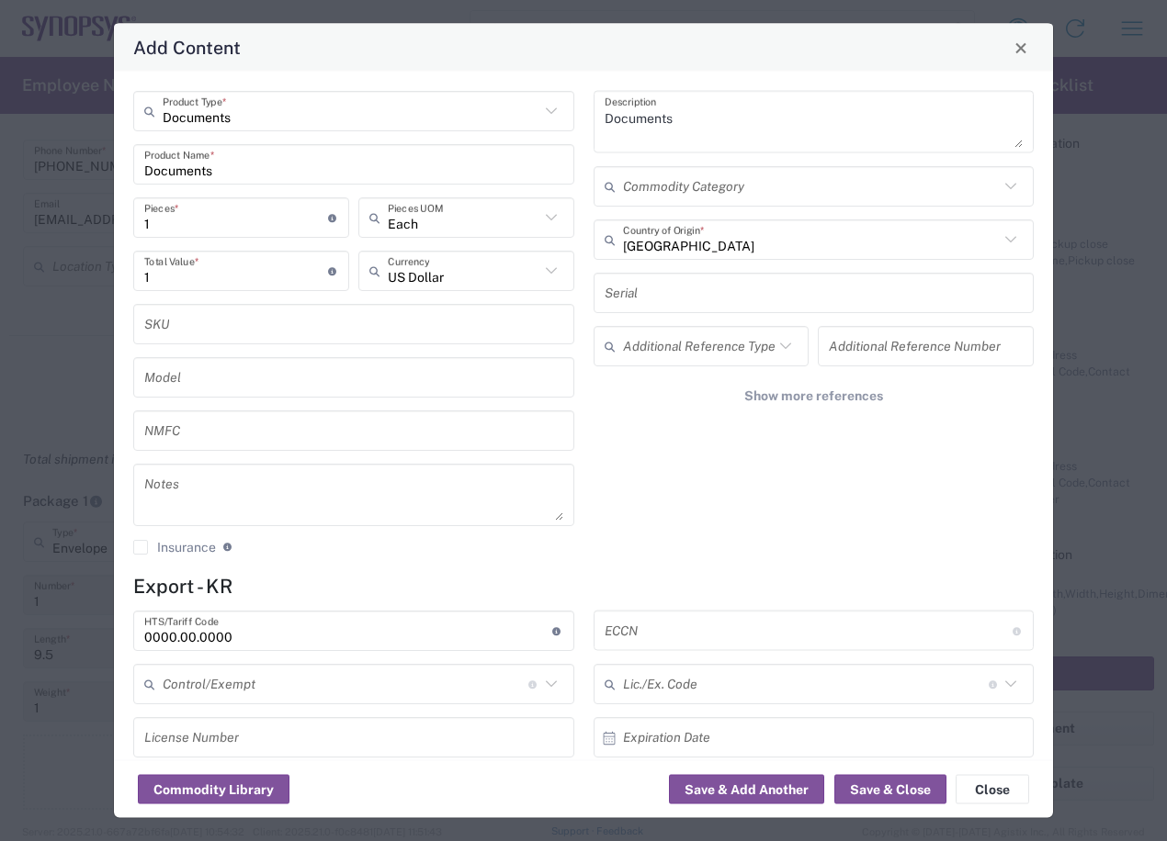
click at [233, 208] on input "1" at bounding box center [236, 217] width 184 height 32
type input "5"
click at [885, 797] on button "Save & Close" at bounding box center [890, 789] width 112 height 29
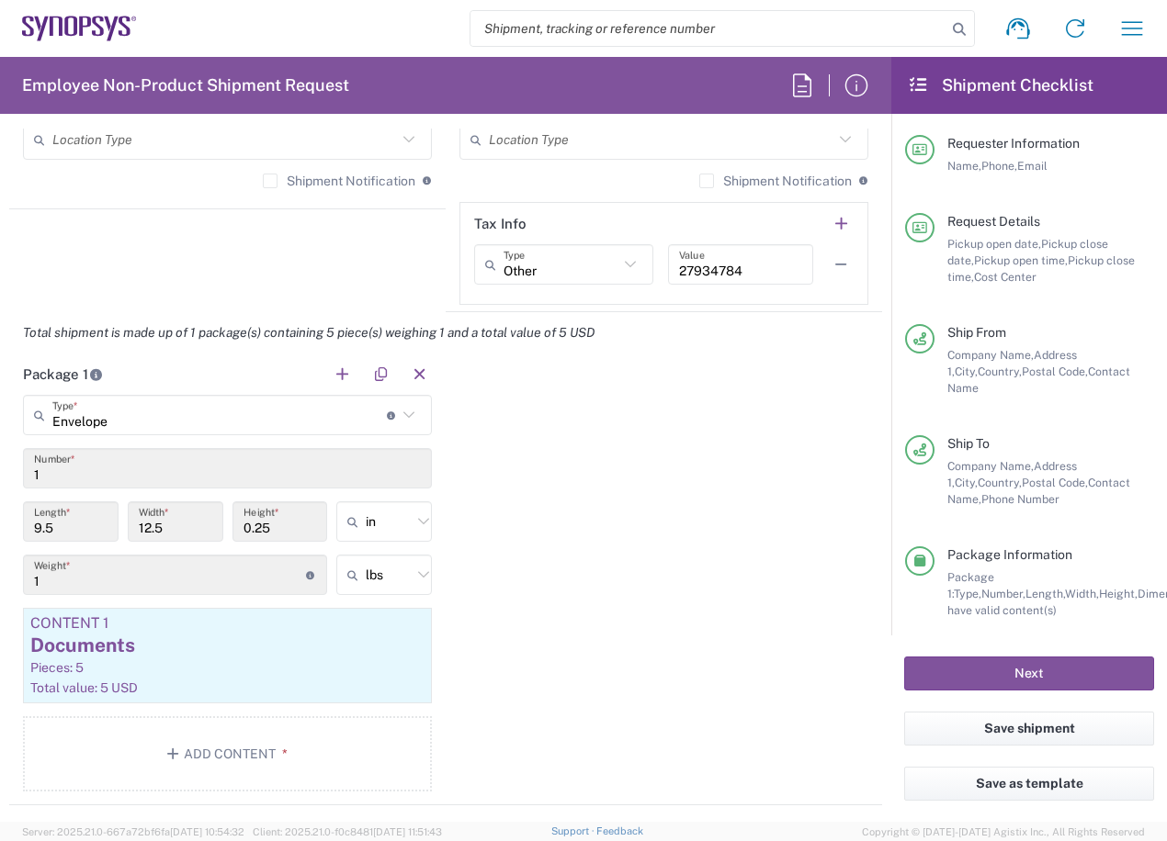
scroll to position [1748, 0]
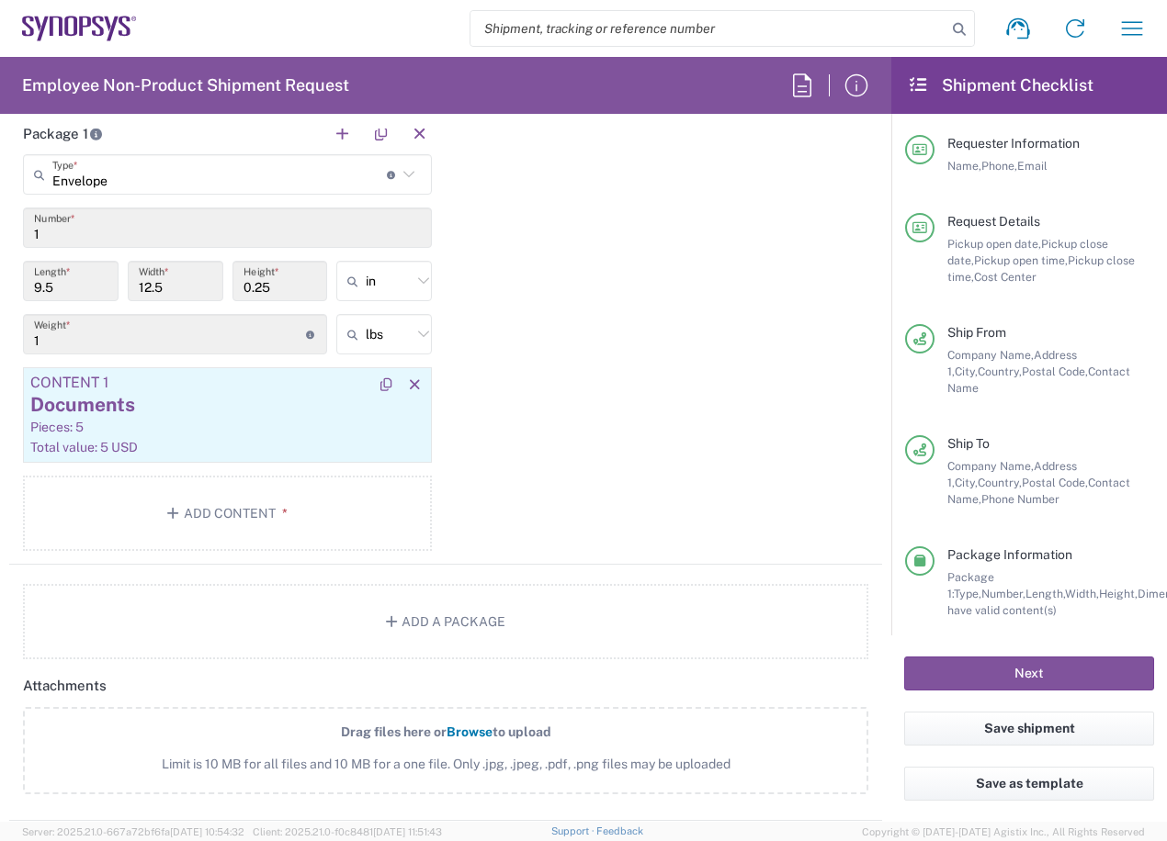
click at [303, 428] on div "Pieces: 5" at bounding box center [227, 427] width 394 height 17
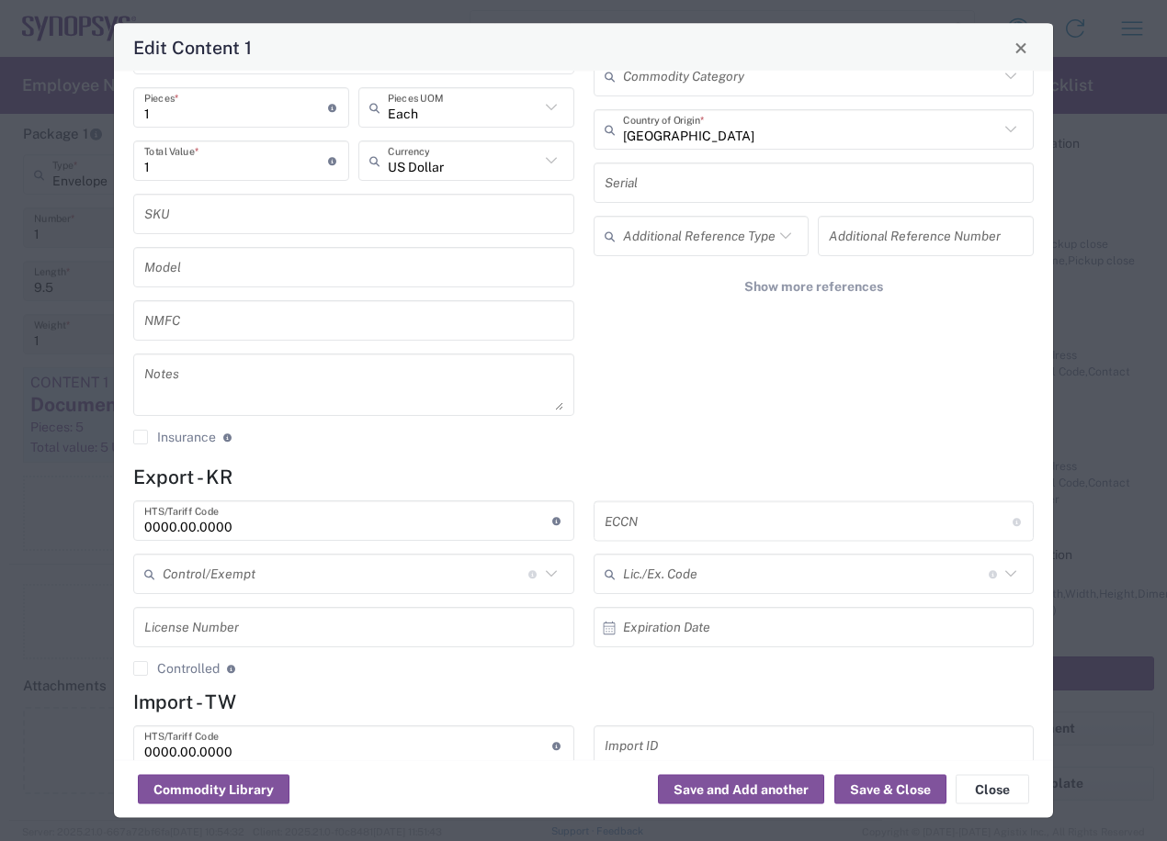
scroll to position [177, 0]
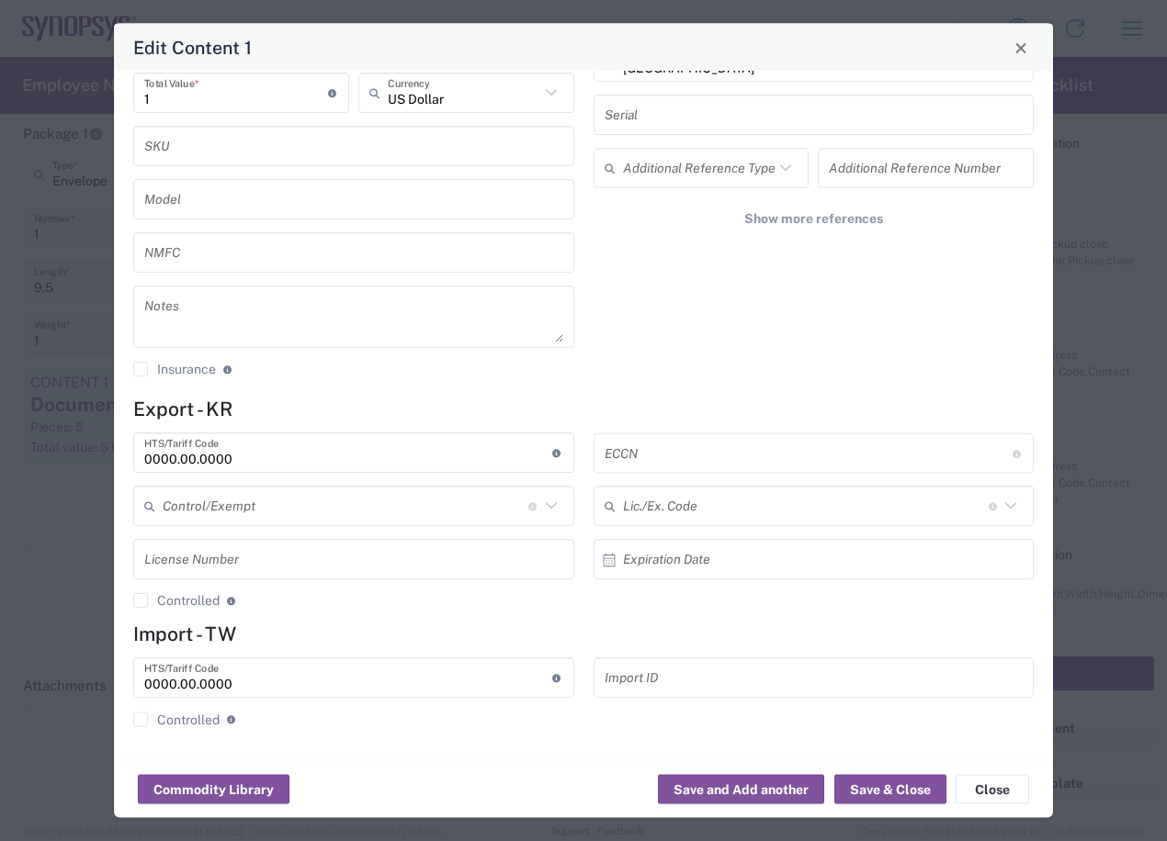
click at [252, 313] on textarea at bounding box center [353, 317] width 419 height 51
paste textarea ""PLS-70034048-011 ""
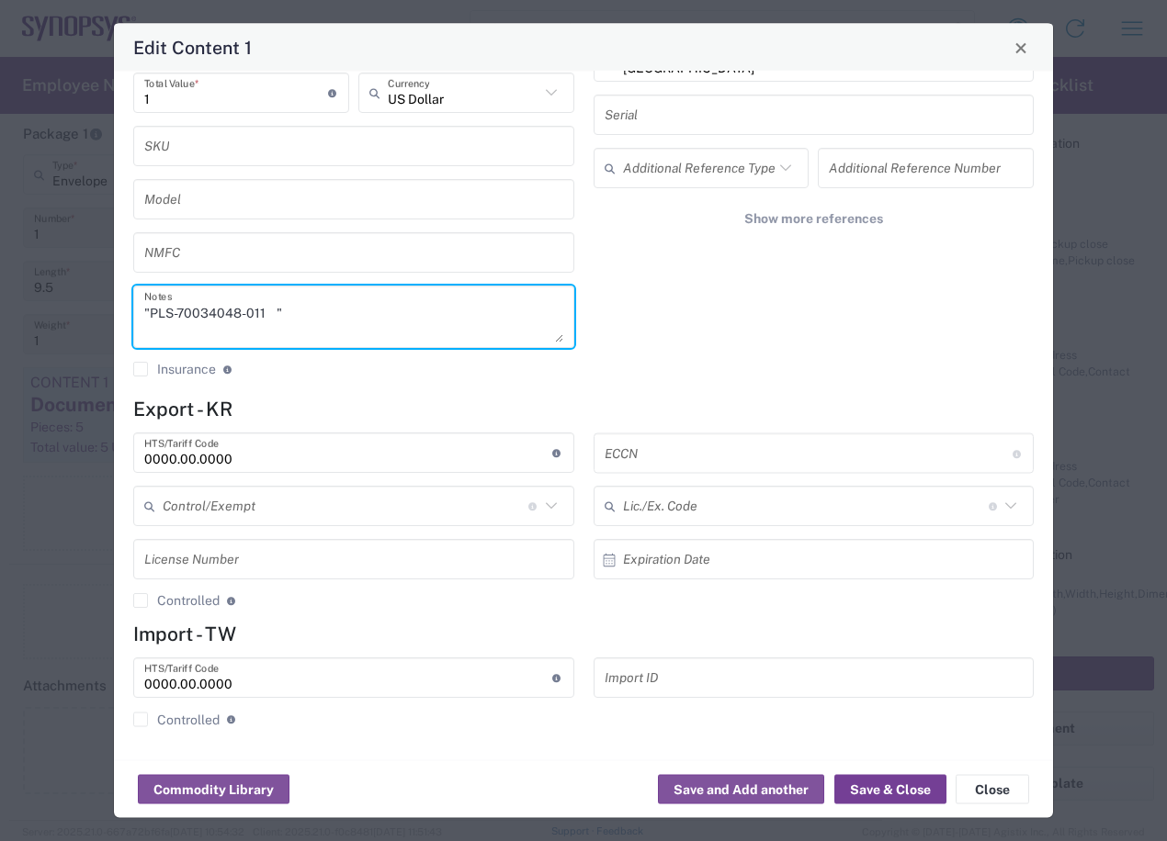
type textarea ""PLS-70034048-011 ""
click at [907, 783] on button "Save & Close" at bounding box center [890, 789] width 112 height 29
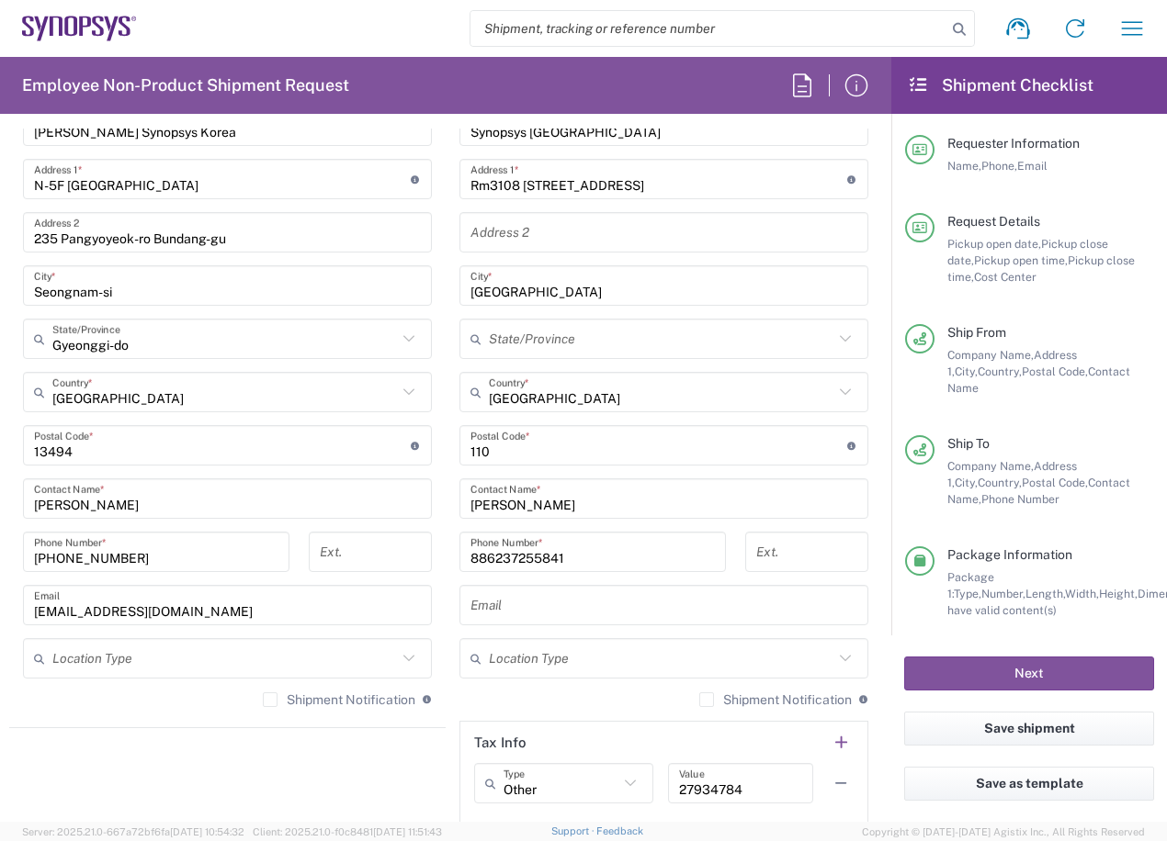
scroll to position [1013, 0]
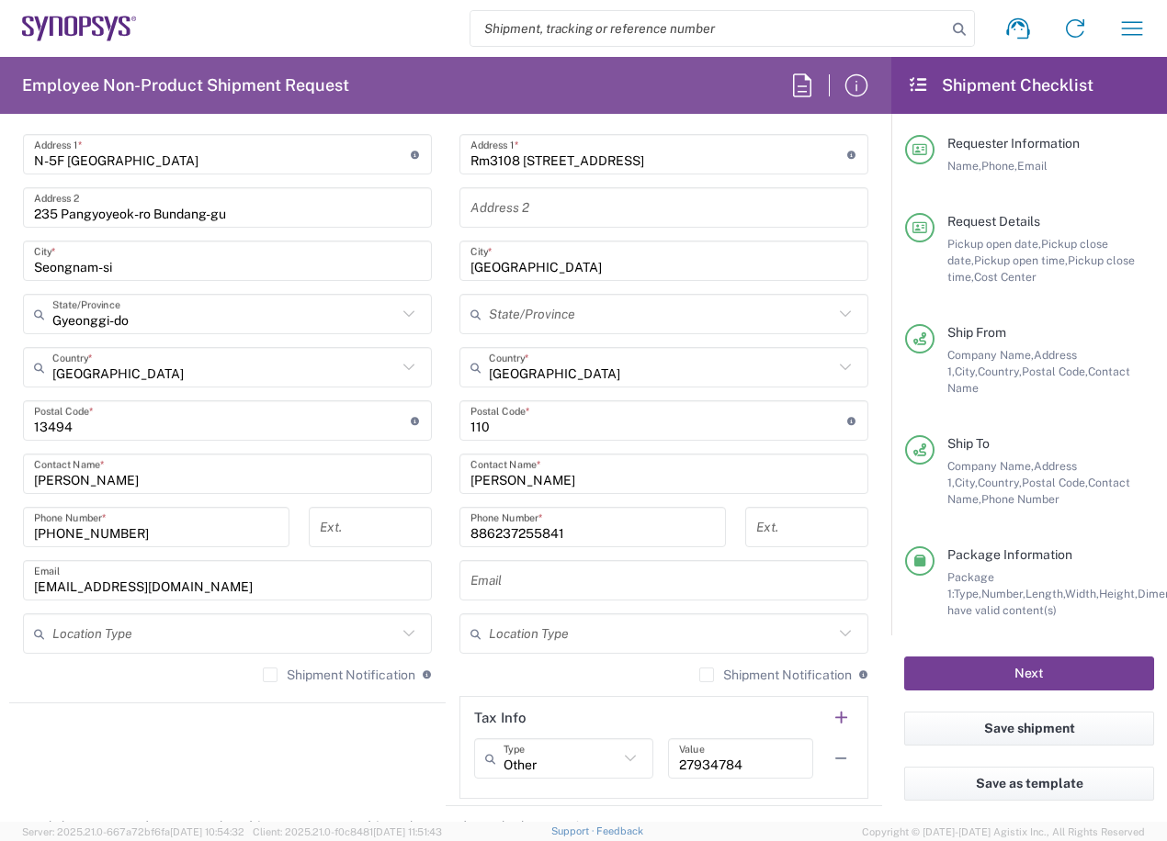
click at [971, 671] on button "Next" at bounding box center [1029, 674] width 250 height 34
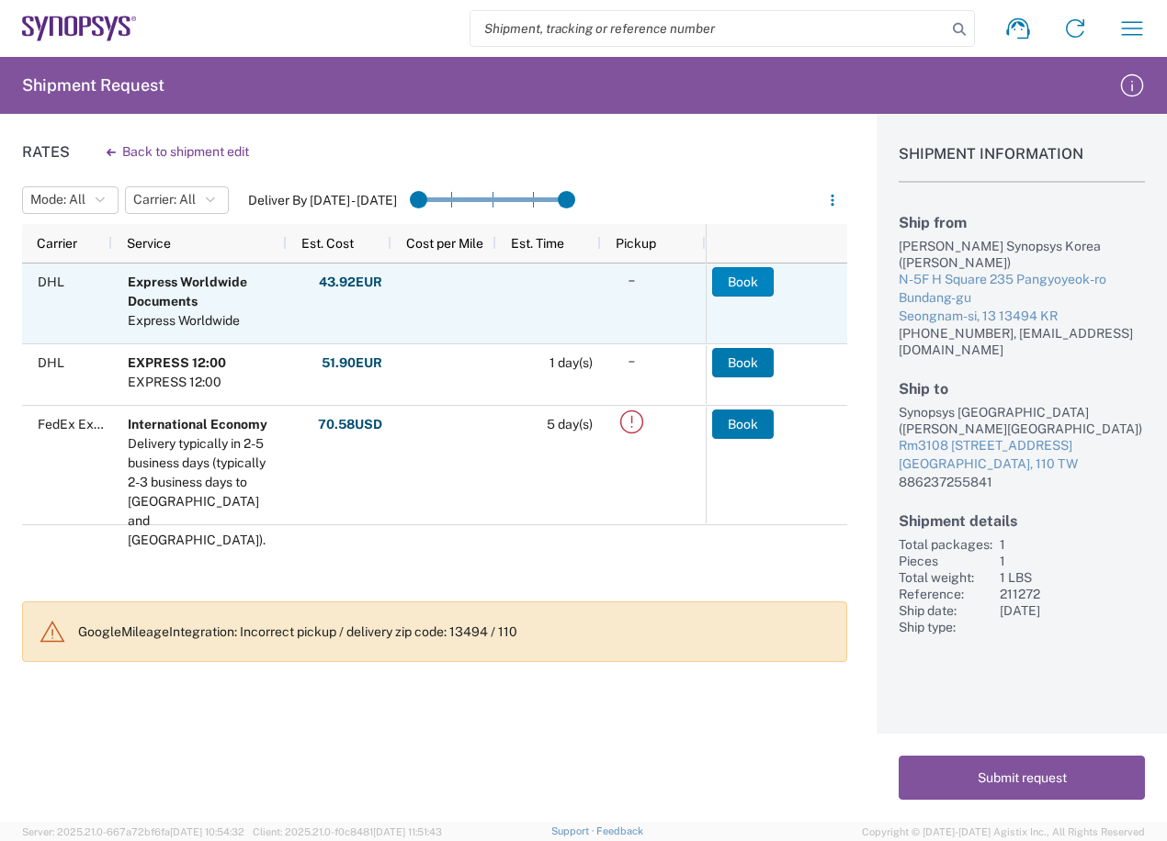
click at [720, 279] on button "Book" at bounding box center [743, 281] width 62 height 29
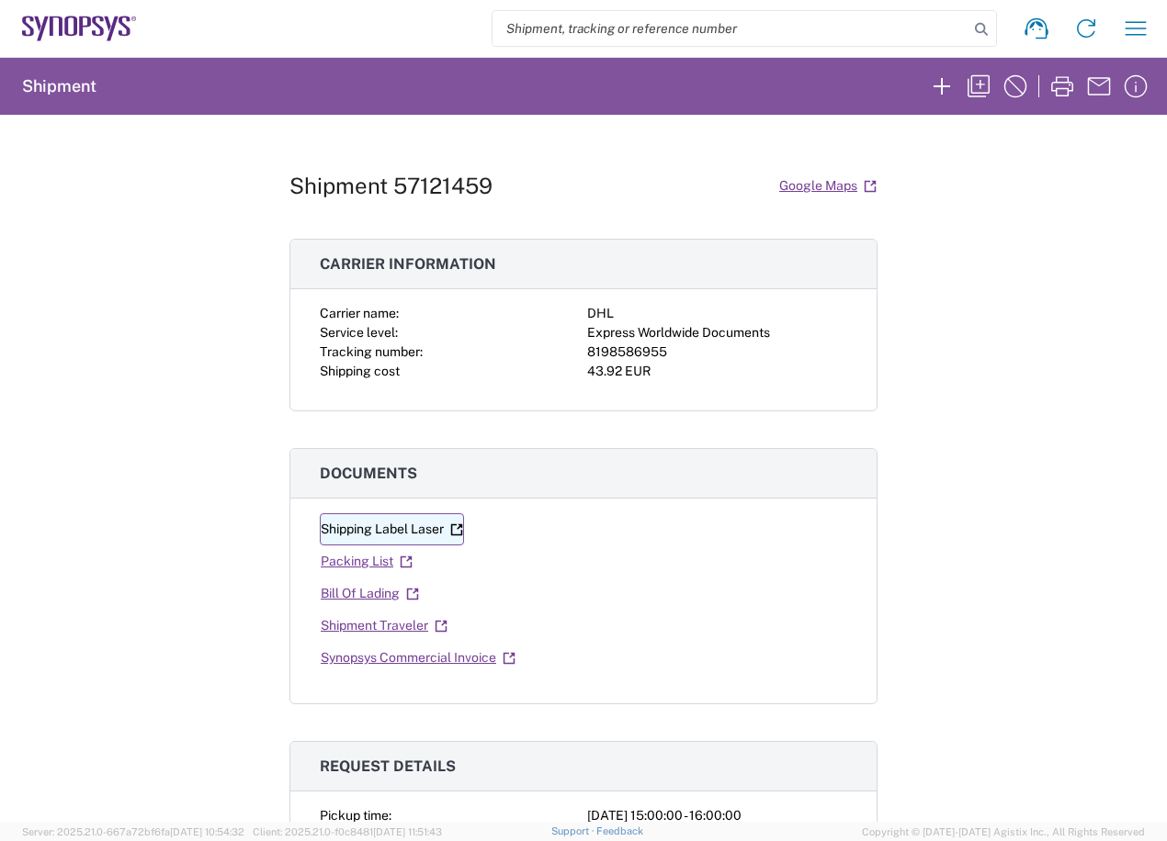
click at [410, 535] on link "Shipping Label Laser" at bounding box center [392, 529] width 144 height 32
